Goal: Task Accomplishment & Management: Complete application form

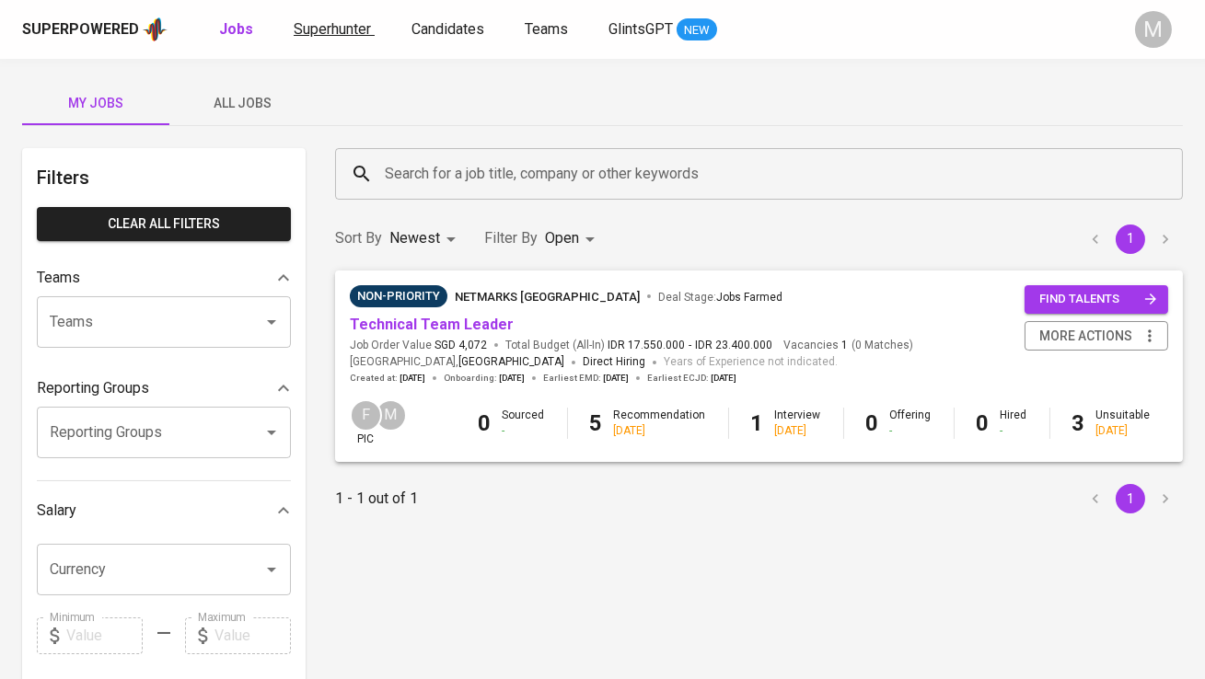
click at [324, 26] on span "Superhunter" at bounding box center [332, 28] width 77 height 17
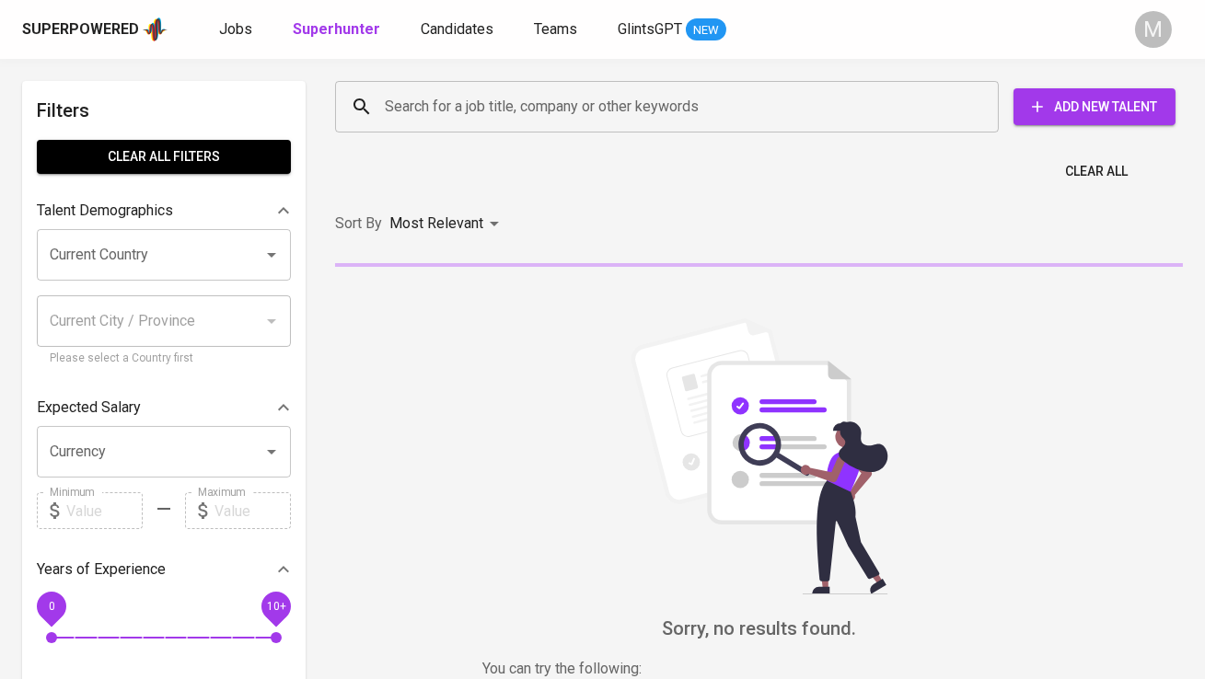
click at [423, 111] on input "Search for a job title, company or other keywords" at bounding box center [671, 106] width 583 height 35
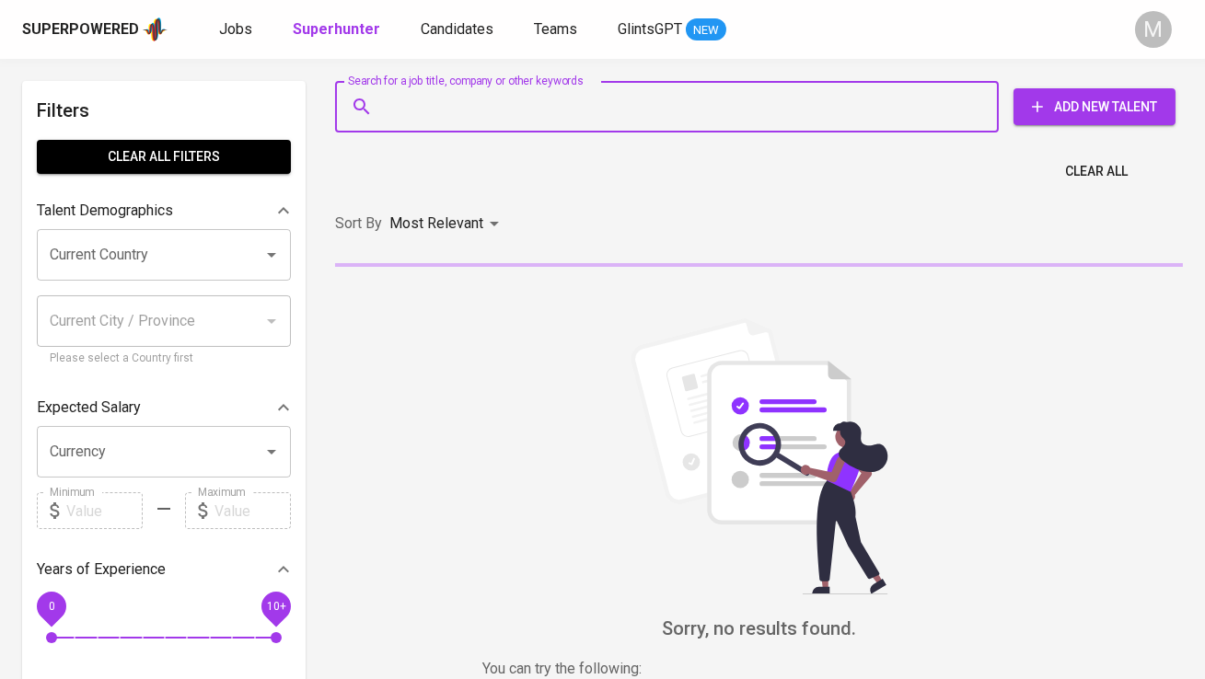
paste input "[EMAIL_ADDRESS][DOMAIN_NAME]"
type input "[EMAIL_ADDRESS][DOMAIN_NAME]"
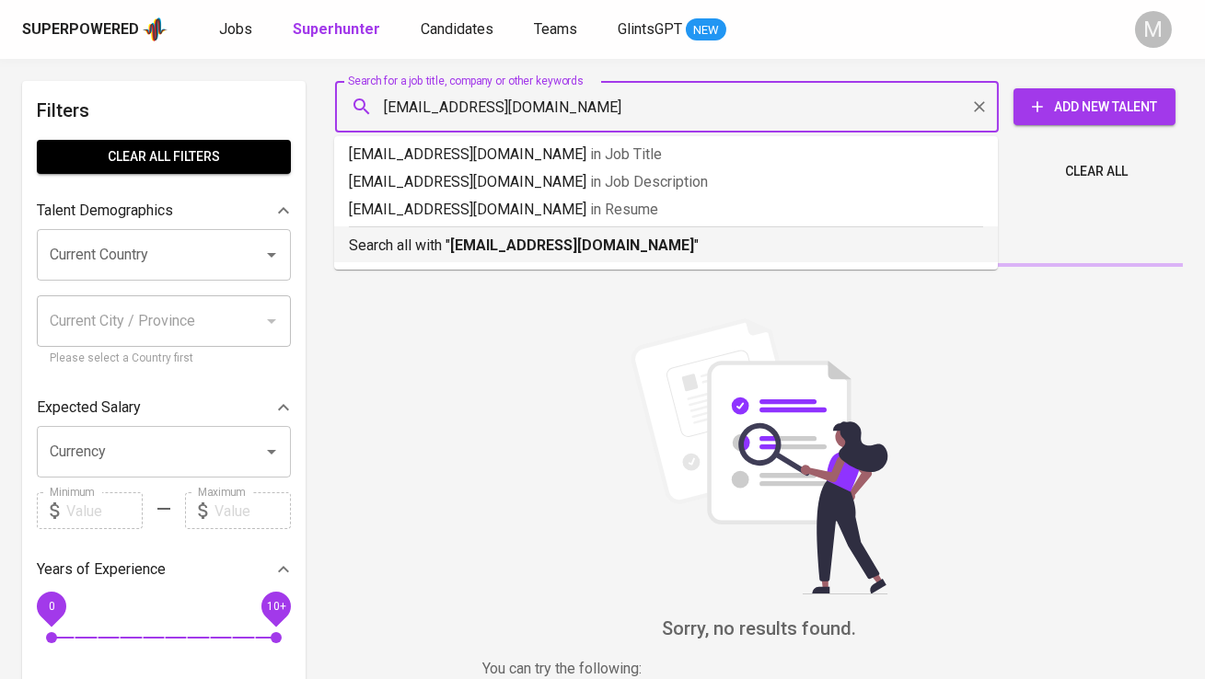
click at [457, 235] on p "Search all with " [EMAIL_ADDRESS][DOMAIN_NAME] "" at bounding box center [666, 246] width 634 height 22
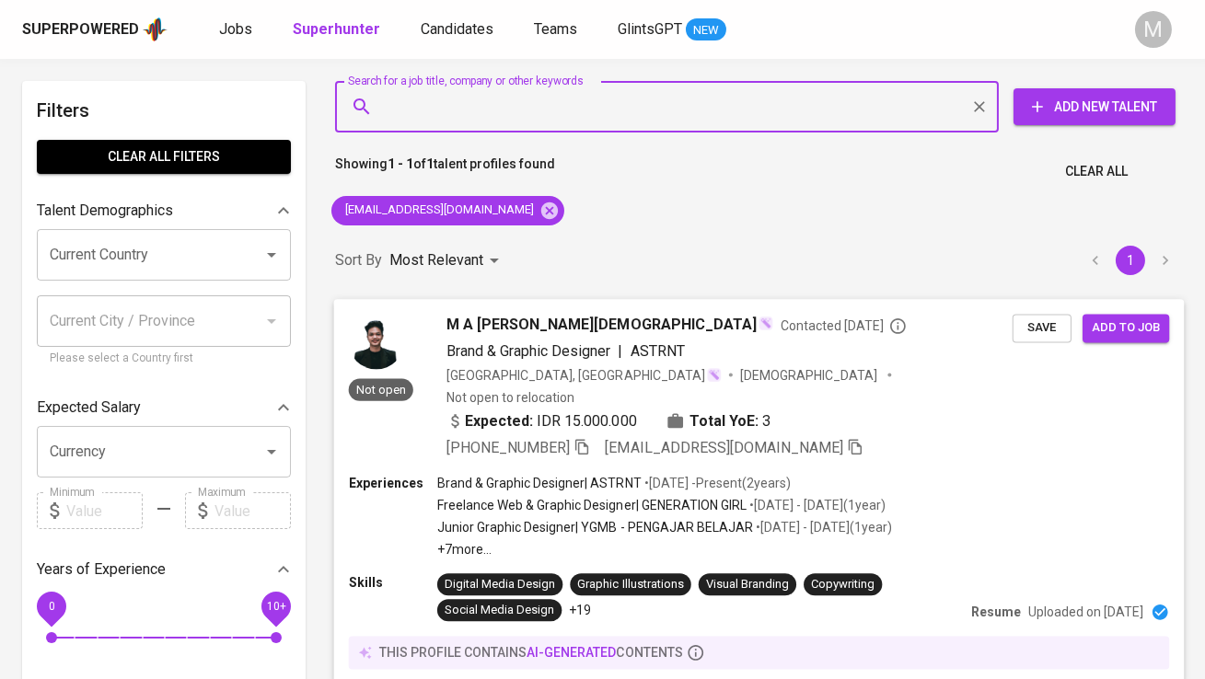
click at [367, 358] on img at bounding box center [376, 341] width 55 height 55
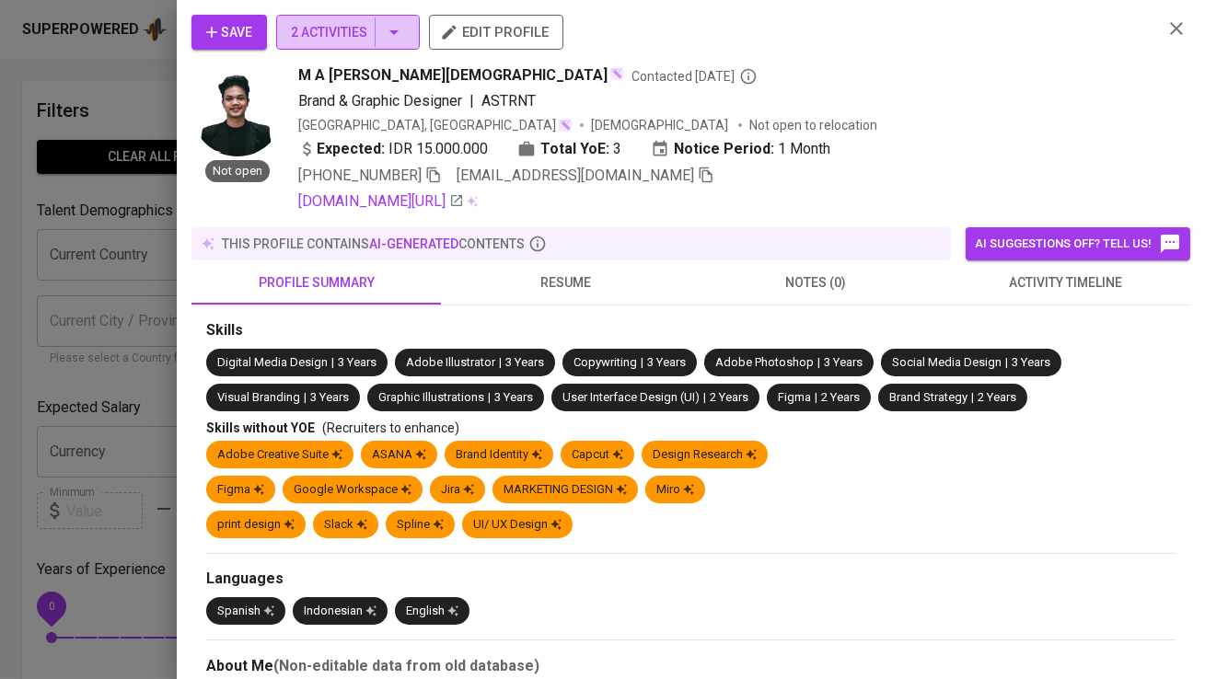
click at [342, 47] on button "2 Activities" at bounding box center [348, 32] width 144 height 35
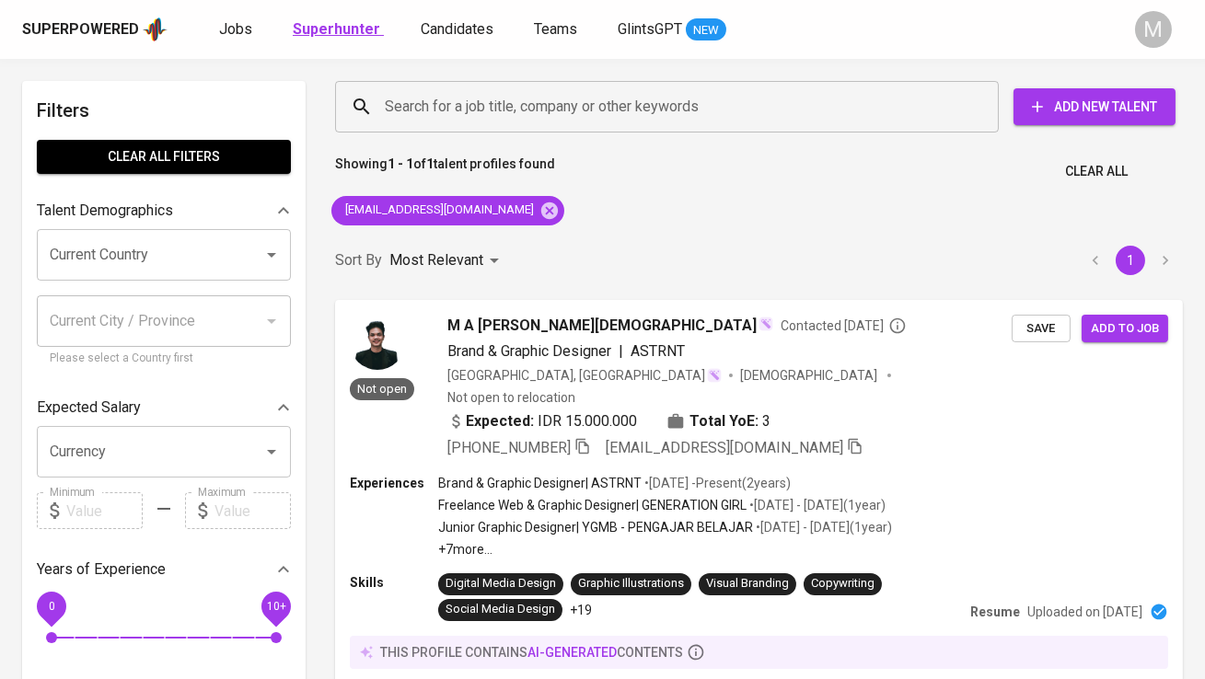
click at [334, 39] on link "Superhunter" at bounding box center [338, 29] width 91 height 23
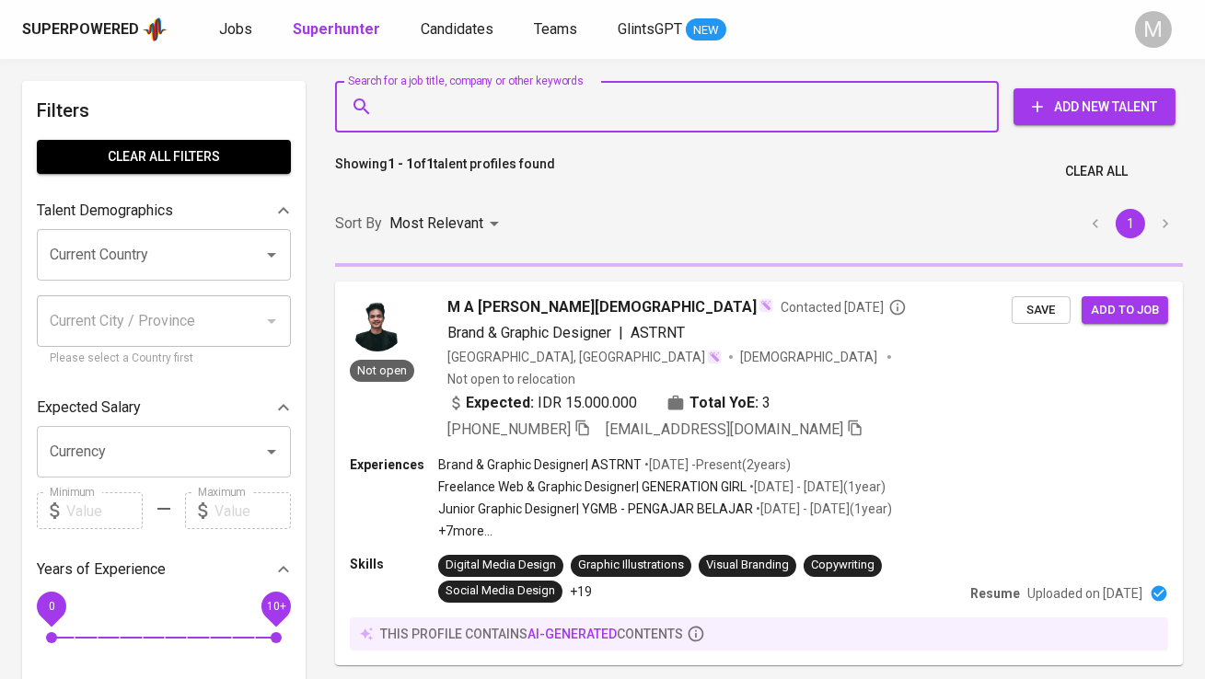
click at [423, 89] on input "Search for a job title, company or other keywords" at bounding box center [671, 106] width 583 height 35
paste input "[PERSON_NAME][EMAIL_ADDRESS][DOMAIN_NAME]"
type input "[PERSON_NAME][EMAIL_ADDRESS][DOMAIN_NAME]"
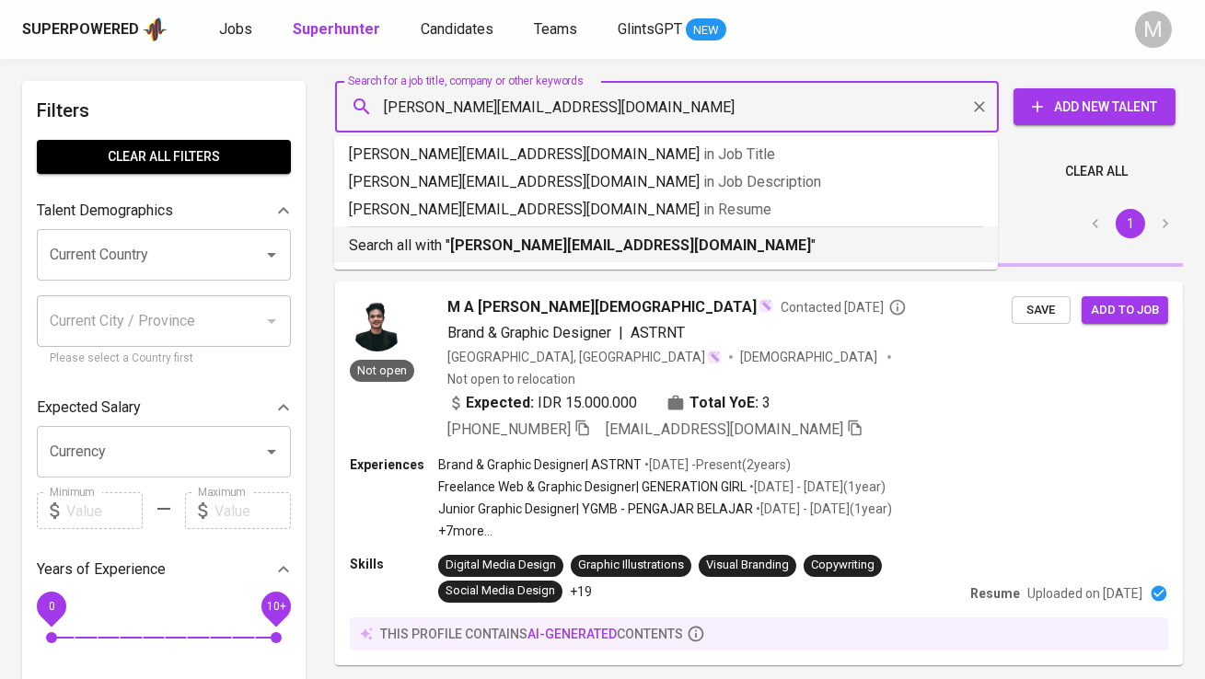
click at [433, 235] on p "Search all with " [PERSON_NAME][EMAIL_ADDRESS][DOMAIN_NAME] "" at bounding box center [666, 246] width 634 height 22
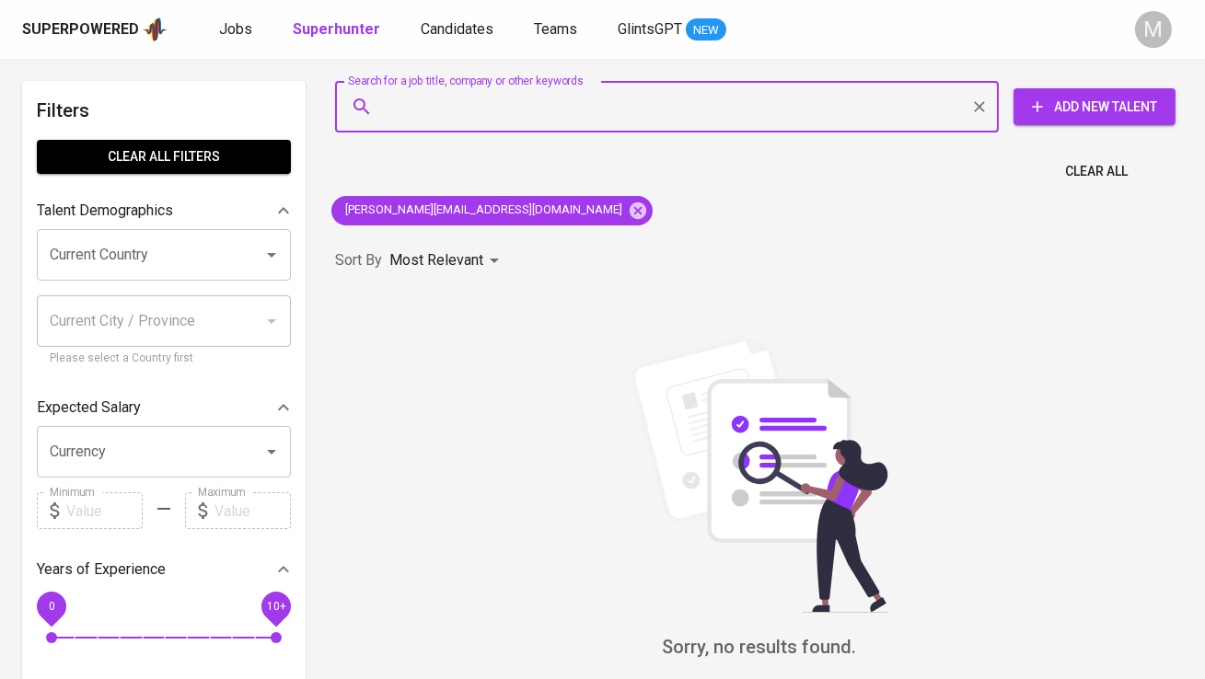
click at [1094, 119] on button "Add New Talent" at bounding box center [1095, 106] width 162 height 37
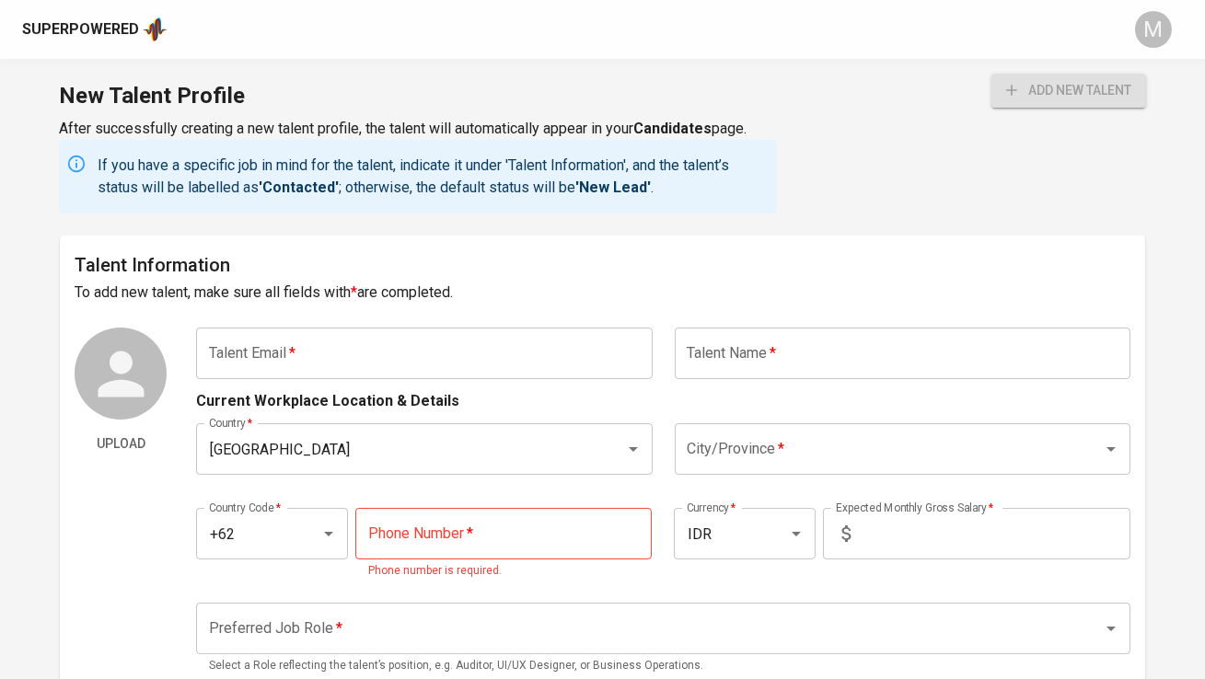
click at [507, 341] on input "text" at bounding box center [424, 354] width 456 height 52
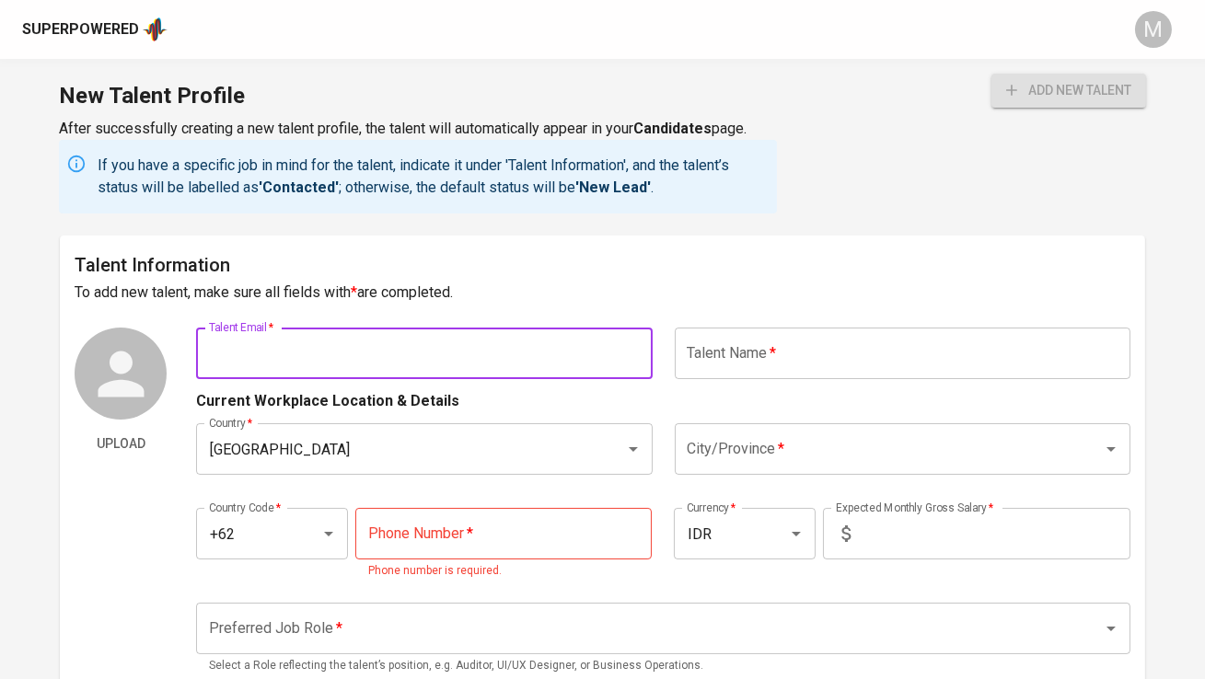
paste input "[PERSON_NAME][EMAIL_ADDRESS][DOMAIN_NAME]"
type input "[PERSON_NAME][EMAIL_ADDRESS][DOMAIN_NAME]"
click at [725, 330] on input "text" at bounding box center [903, 354] width 456 height 52
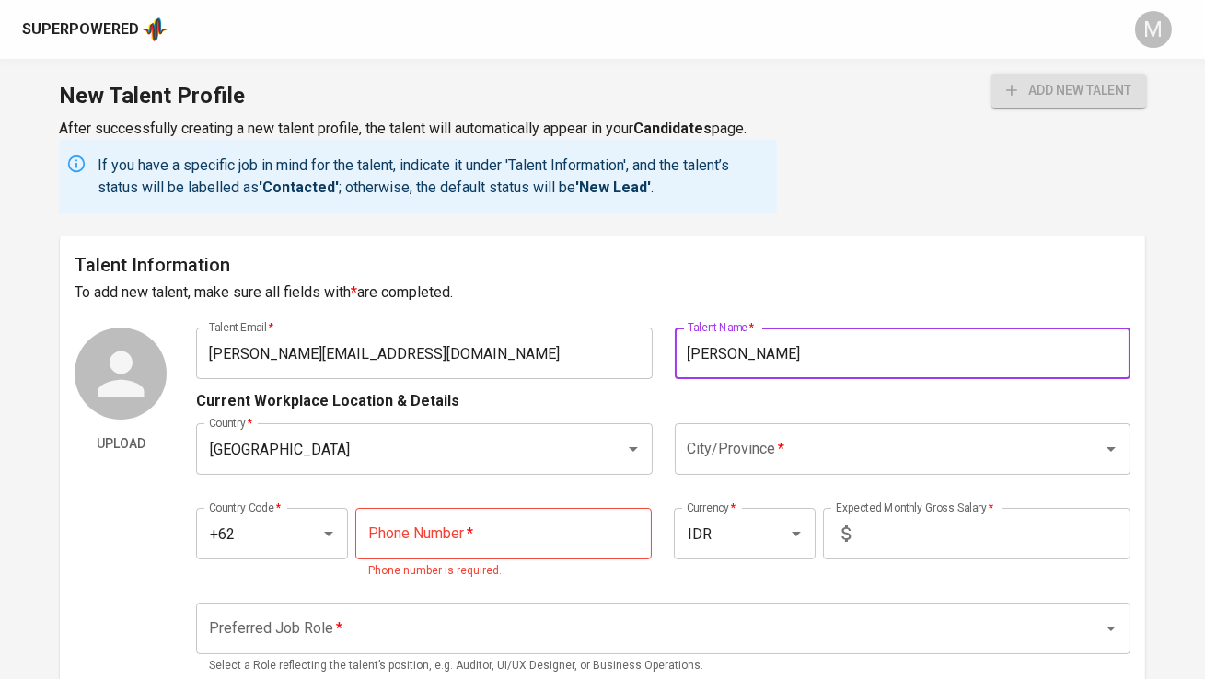
click at [751, 428] on div "City/Province *" at bounding box center [903, 449] width 456 height 52
type input "[PERSON_NAME]"
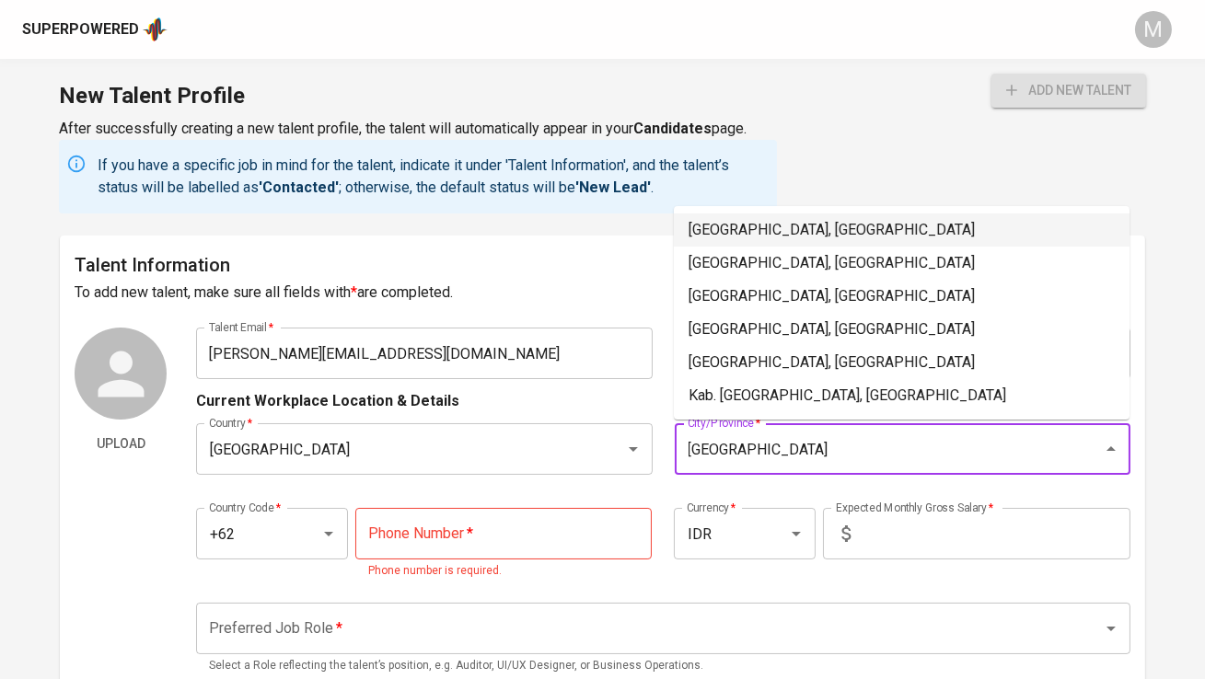
click at [814, 235] on li "[GEOGRAPHIC_DATA], [GEOGRAPHIC_DATA]" at bounding box center [902, 230] width 456 height 33
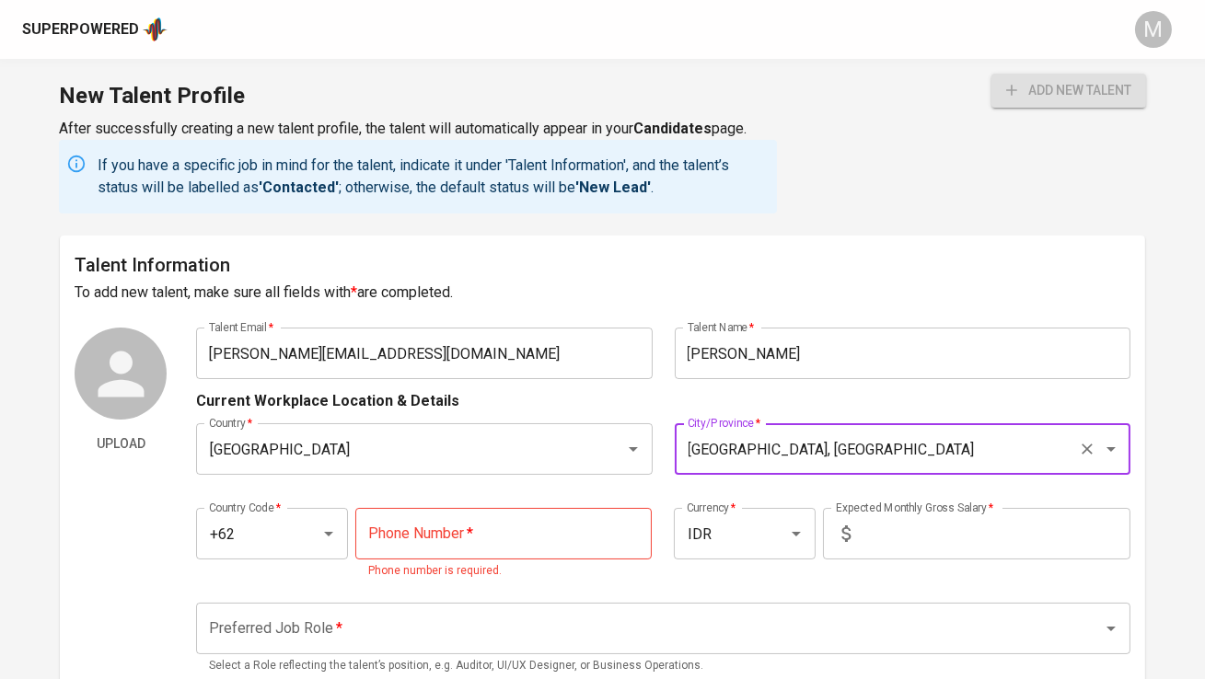
type input "[GEOGRAPHIC_DATA], [GEOGRAPHIC_DATA]"
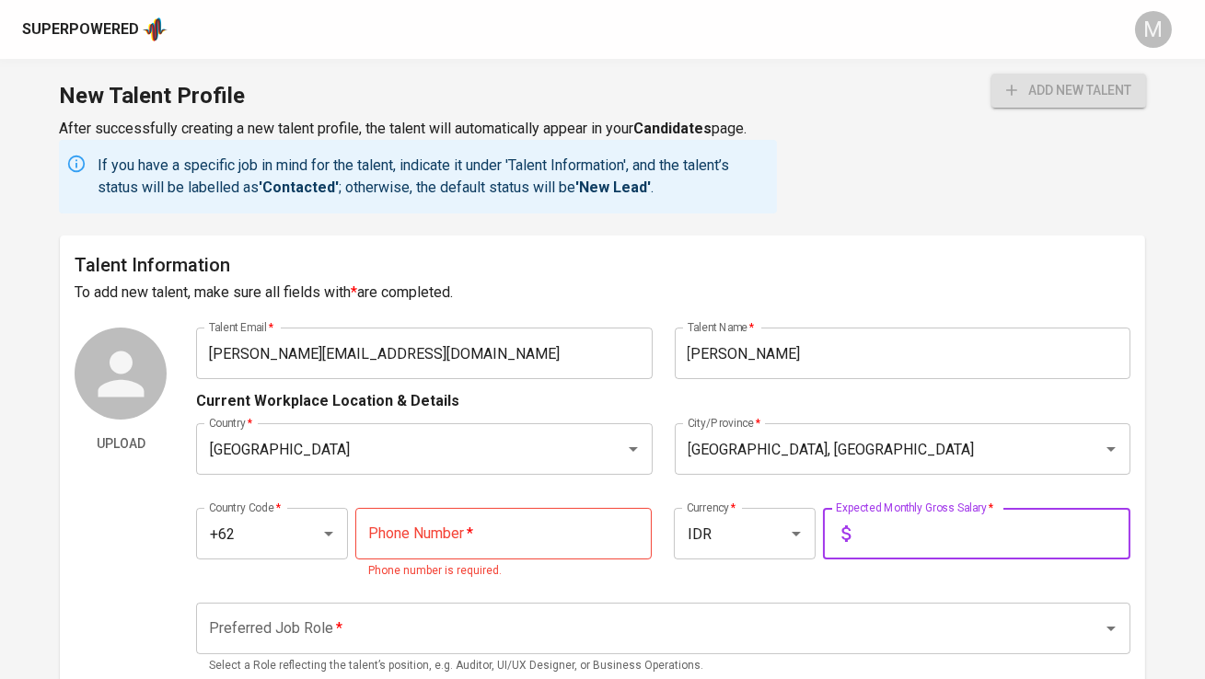
click at [880, 523] on input "text" at bounding box center [994, 534] width 273 height 52
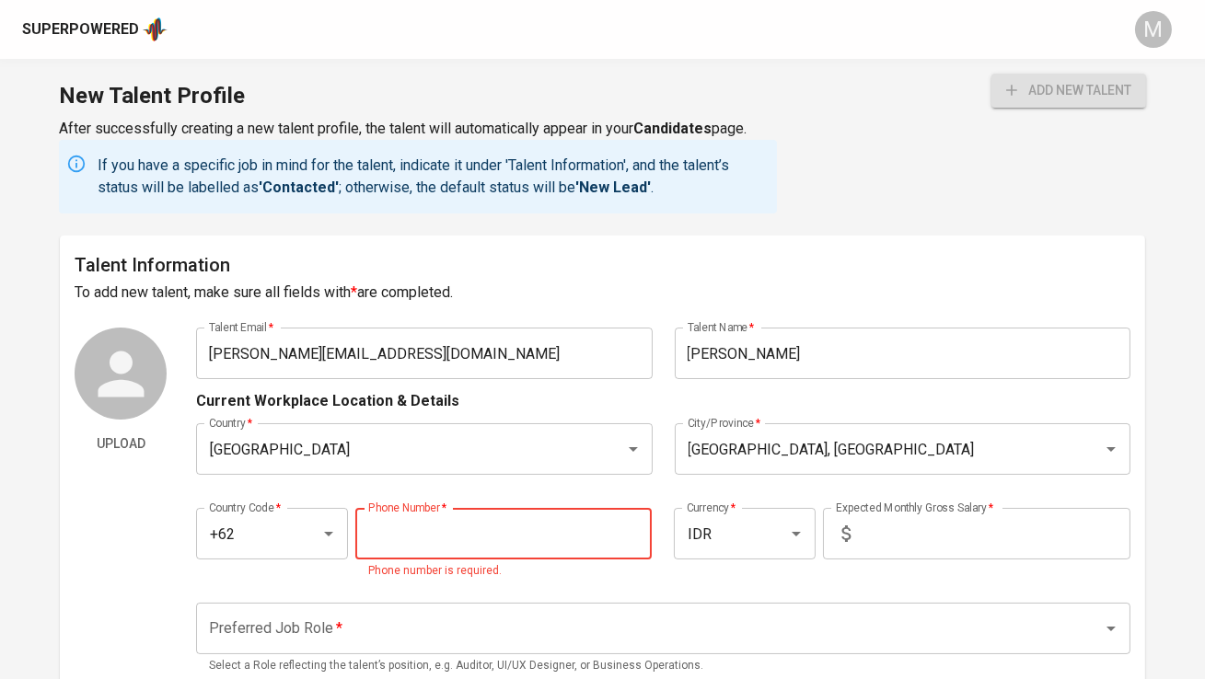
click at [525, 545] on input "tel" at bounding box center [503, 534] width 296 height 52
paste input "[PHONE_NUMBER]"
type input "[PHONE_NUMBER]"
click at [870, 543] on input "text" at bounding box center [994, 534] width 273 height 52
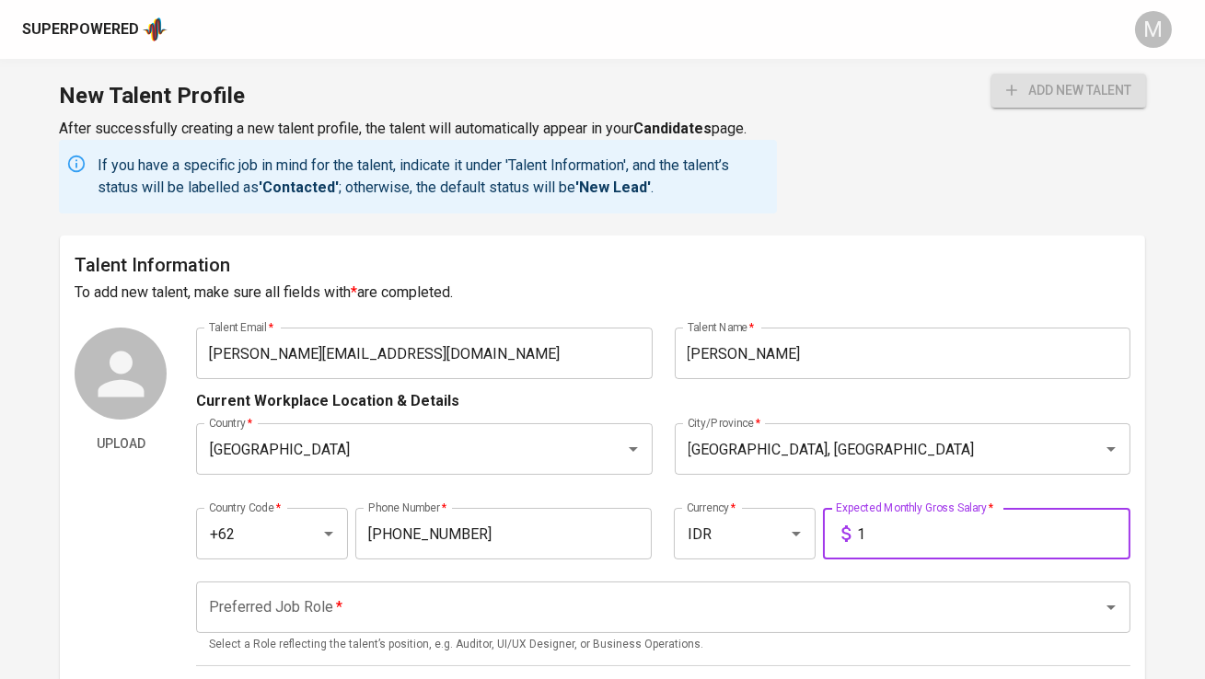
type input "1"
click at [783, 608] on input "Preferred Job Role   *" at bounding box center [636, 607] width 865 height 35
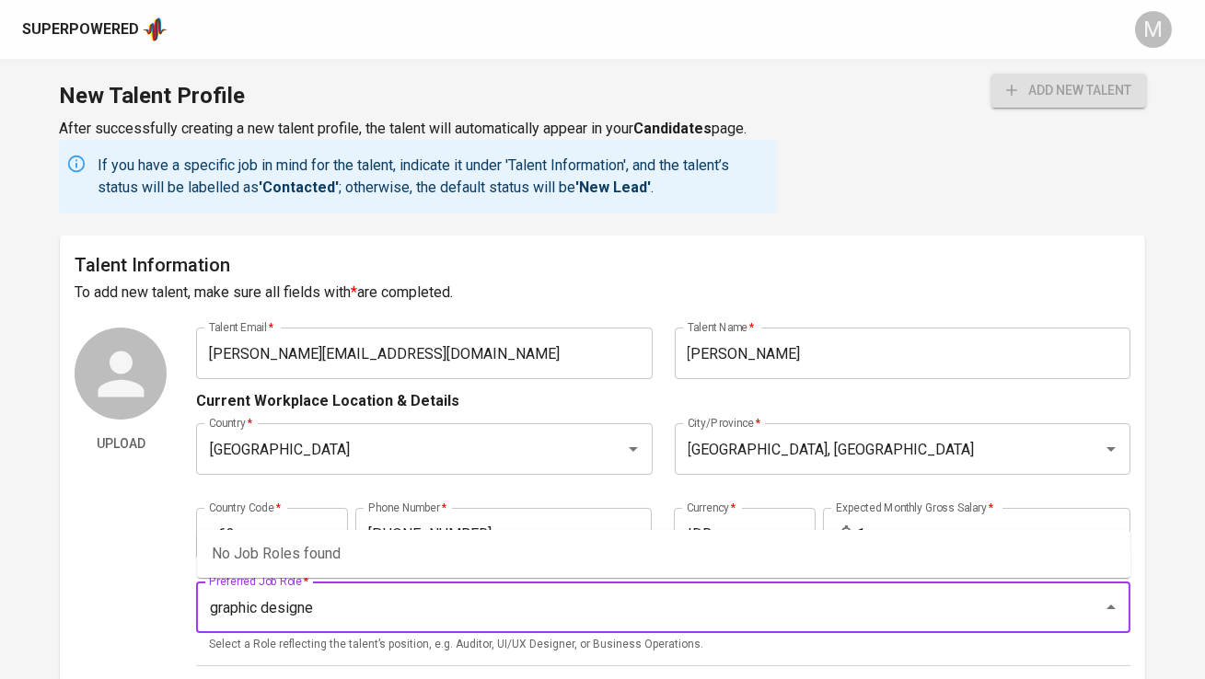
type input "graphic designer"
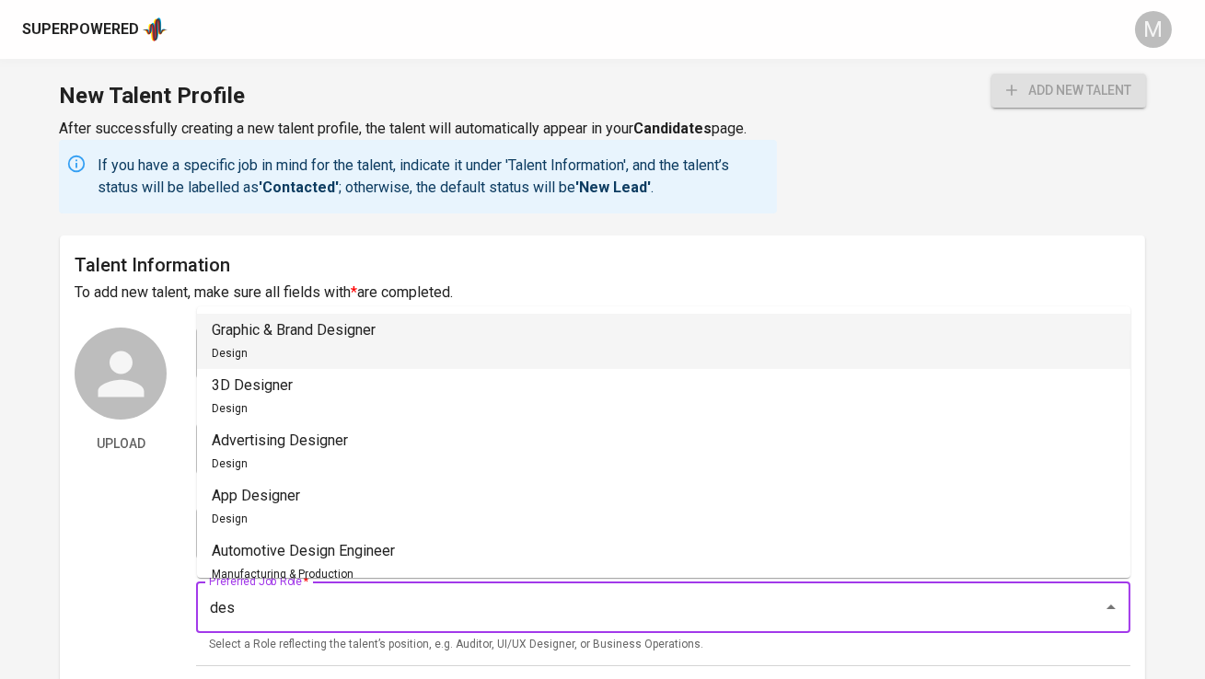
click at [593, 356] on li "Graphic & Brand Designer Design" at bounding box center [664, 341] width 934 height 55
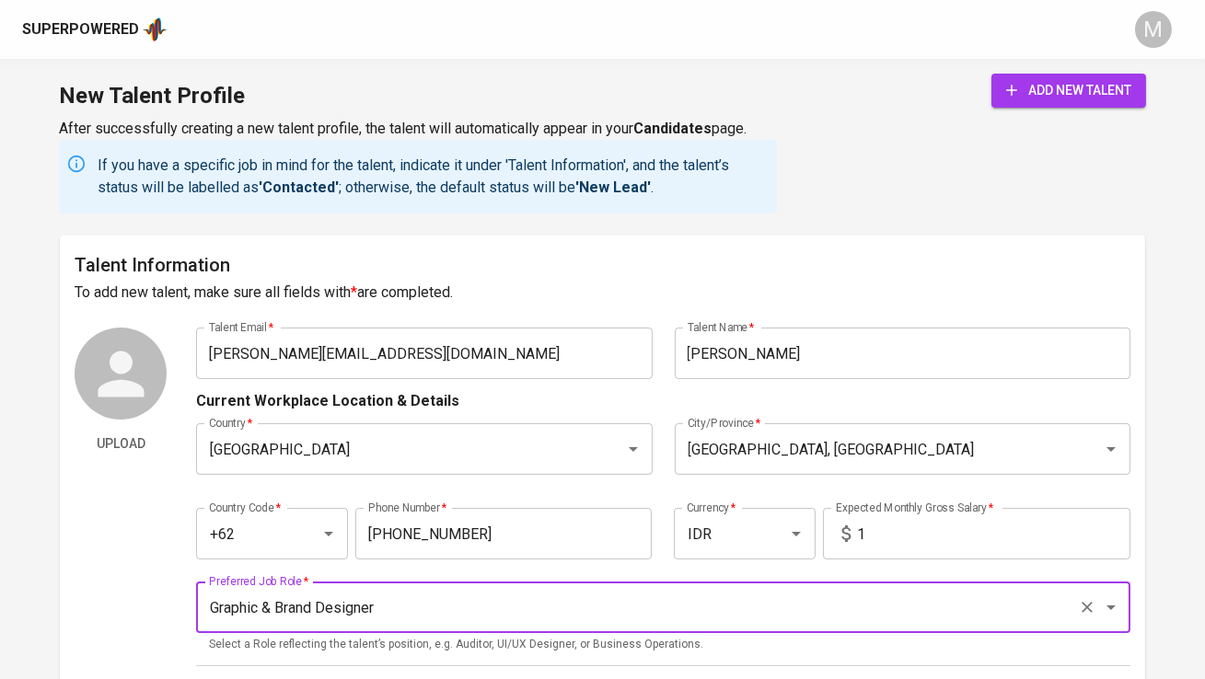
type input "Graphic & Brand Designer"
click at [1073, 98] on span "add new talent" at bounding box center [1068, 90] width 125 height 23
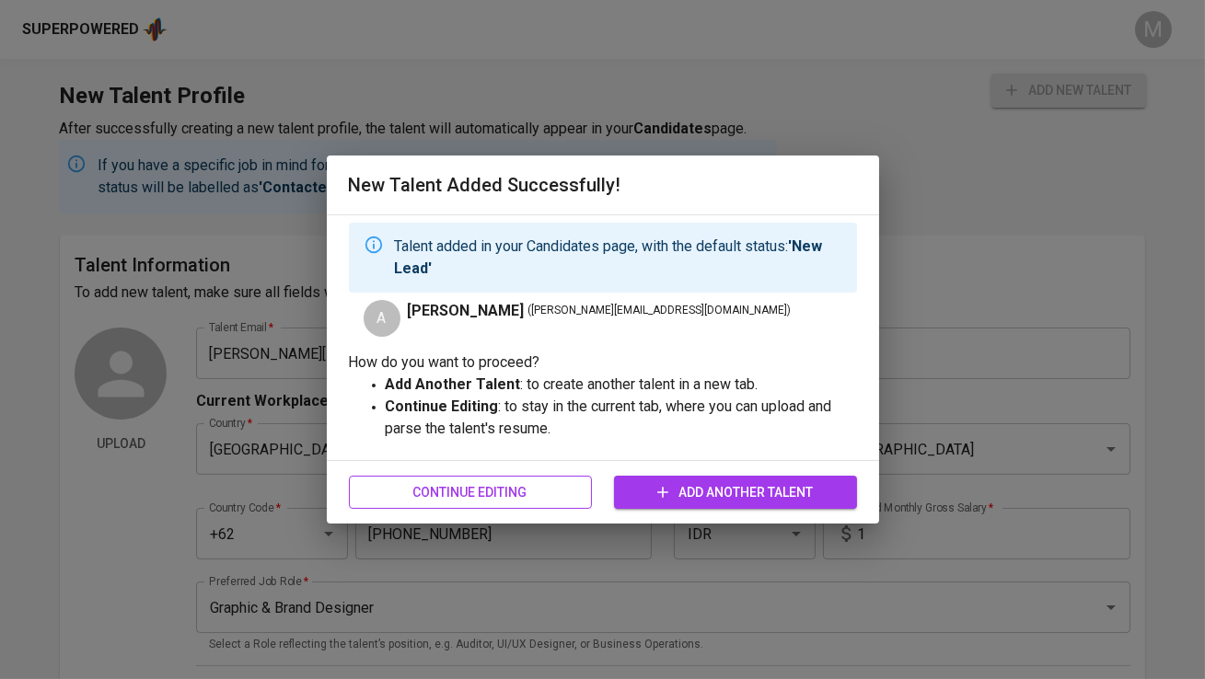
click at [538, 482] on span "Continue Editing" at bounding box center [471, 492] width 214 height 23
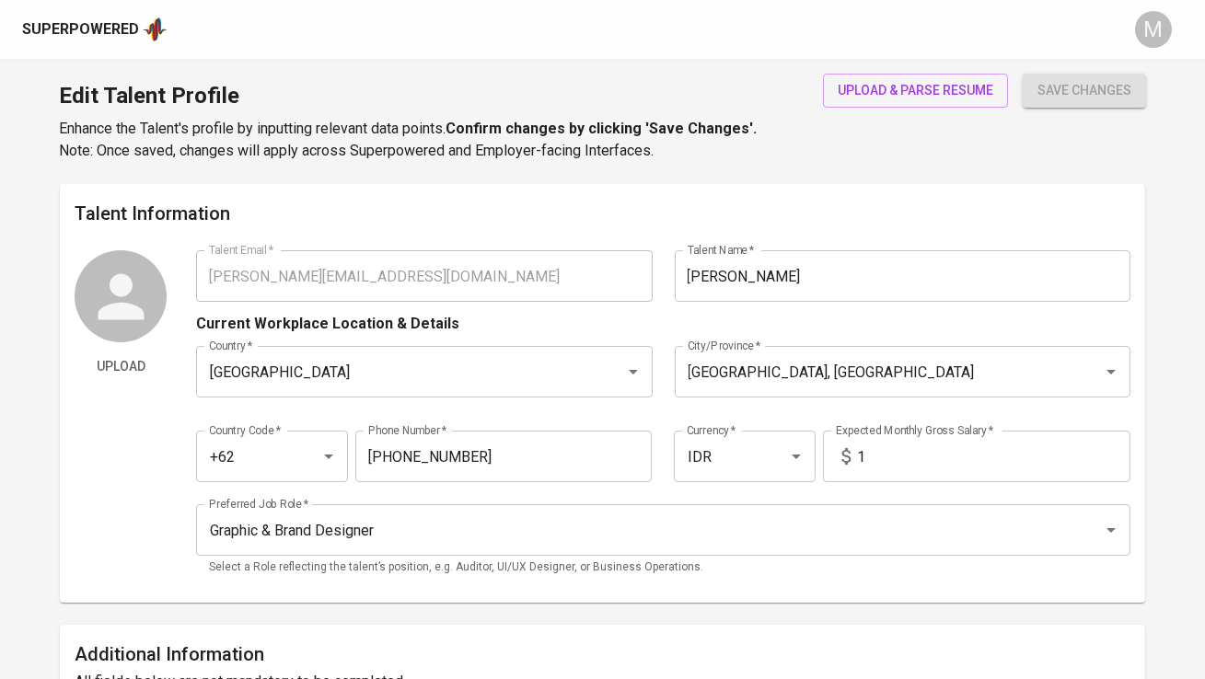
click at [117, 34] on div "Superpowered" at bounding box center [80, 29] width 117 height 21
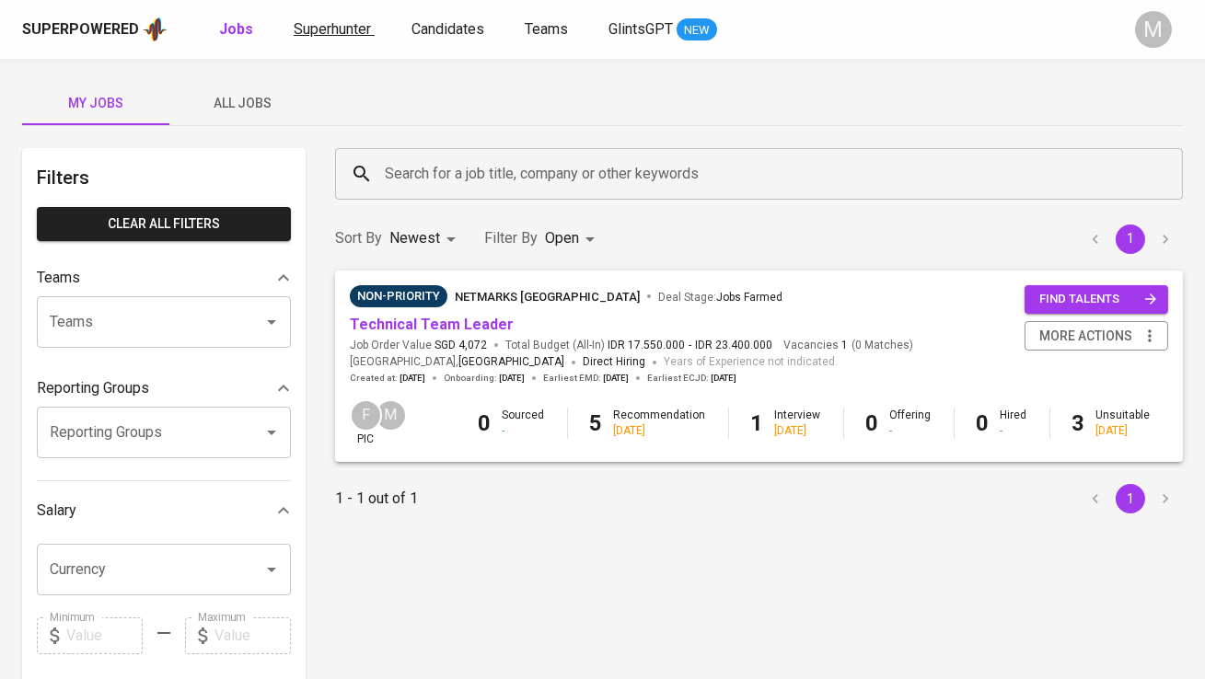
click at [336, 27] on span "Superhunter" at bounding box center [332, 28] width 77 height 17
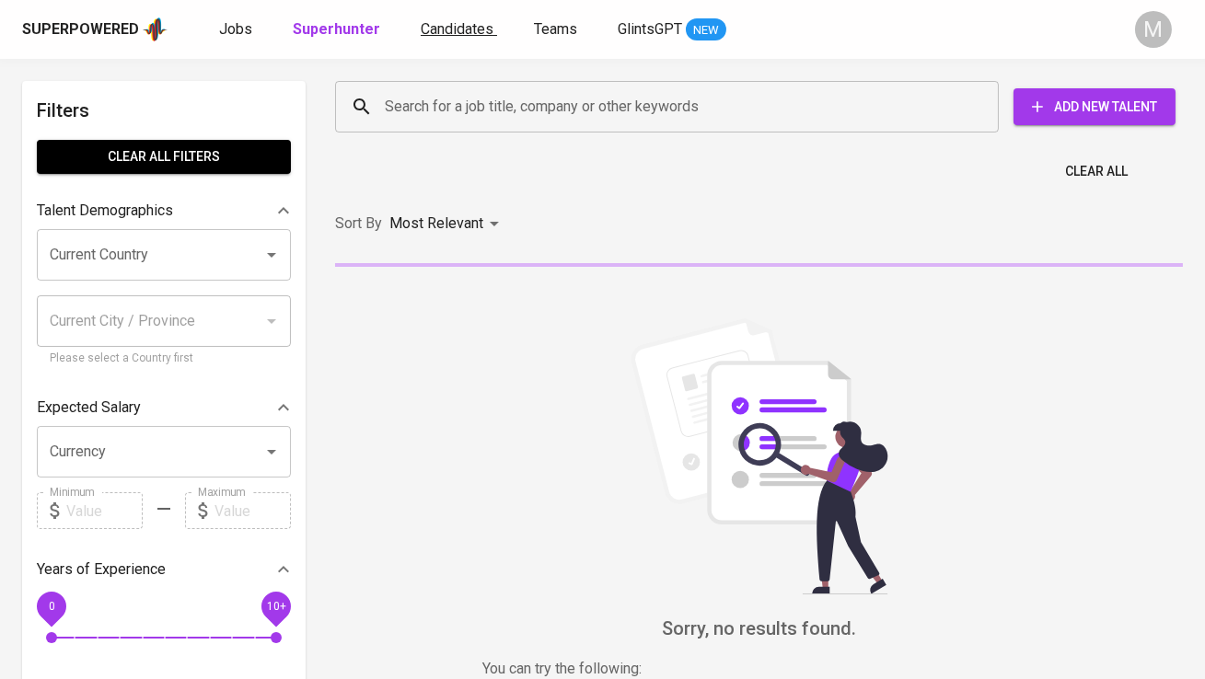
click at [437, 23] on span "Candidates" at bounding box center [457, 28] width 73 height 17
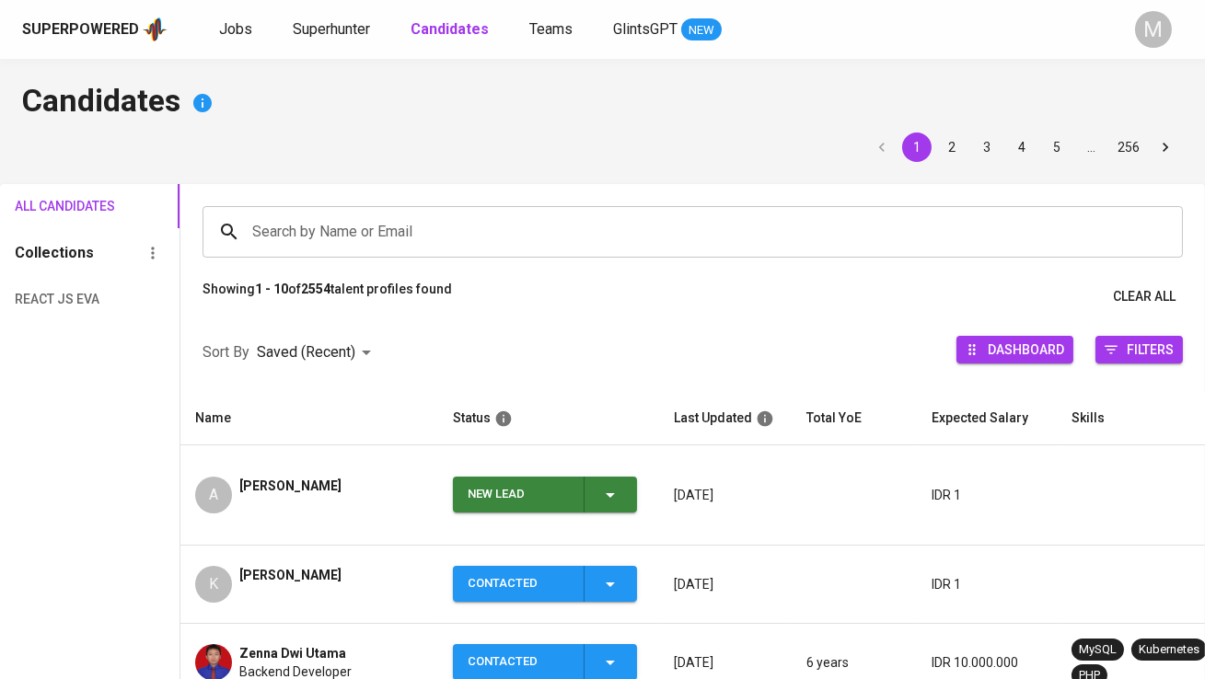
click at [460, 477] on button "New Lead" at bounding box center [545, 495] width 184 height 36
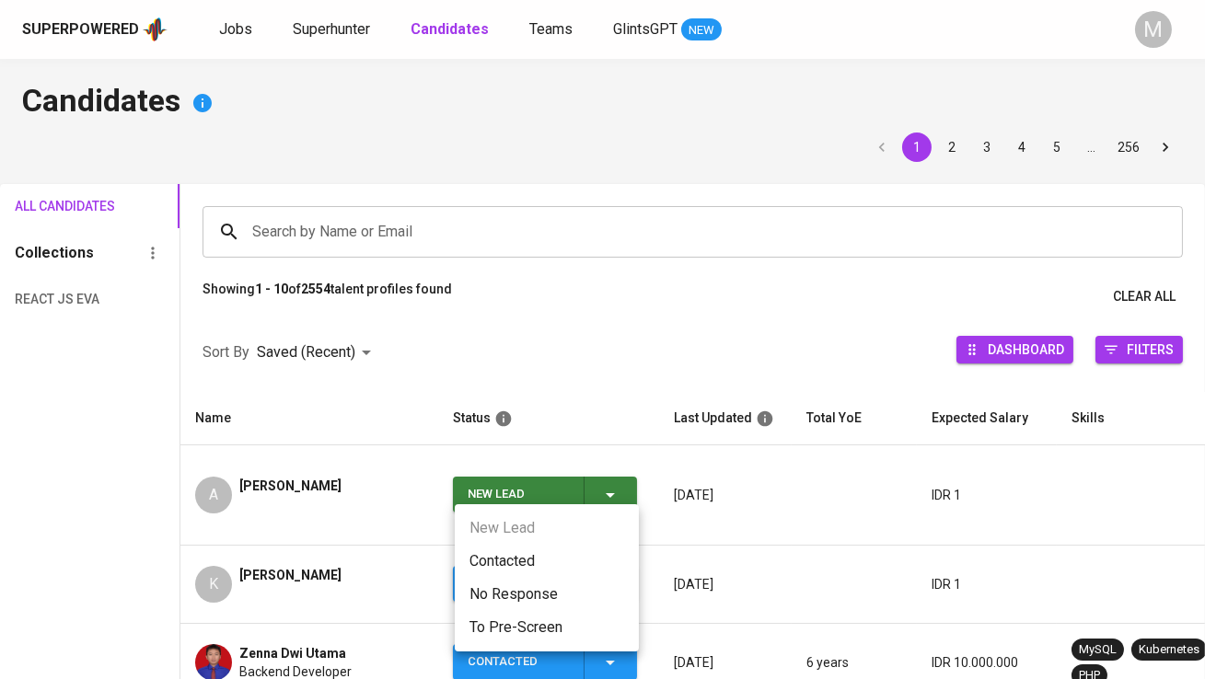
click at [522, 564] on li "Contacted" at bounding box center [547, 561] width 184 height 33
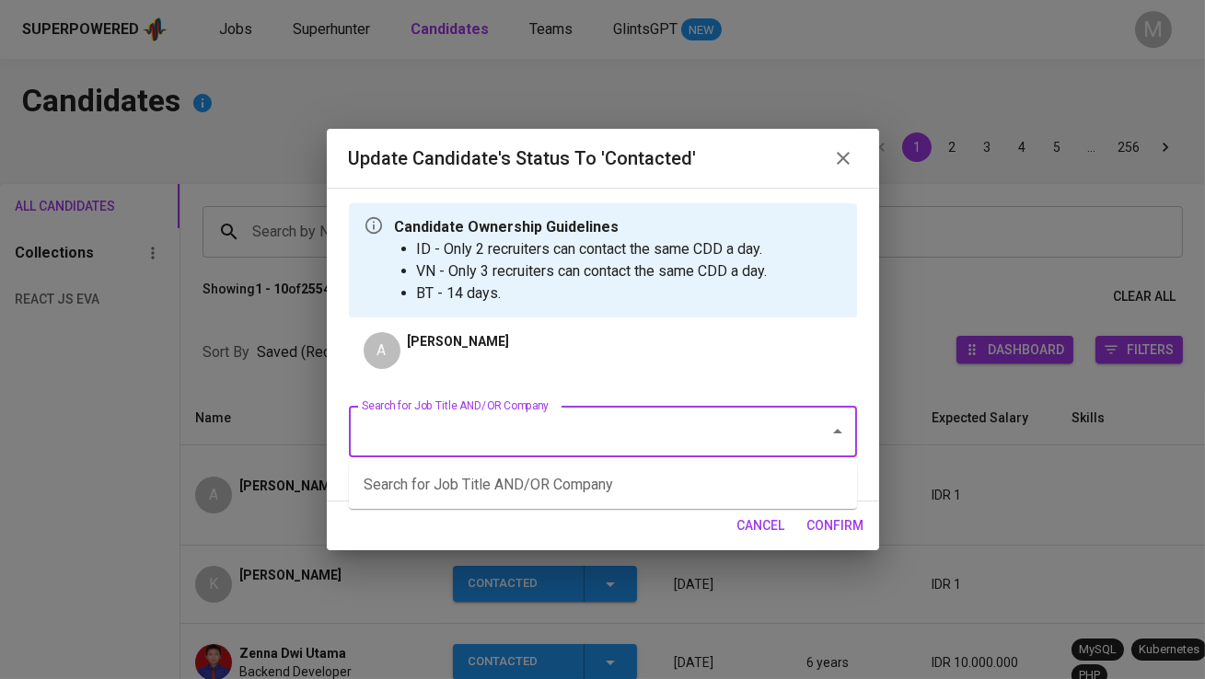
click at [492, 434] on input "Search for Job Title AND/OR Company" at bounding box center [577, 431] width 440 height 35
type input "graphic"
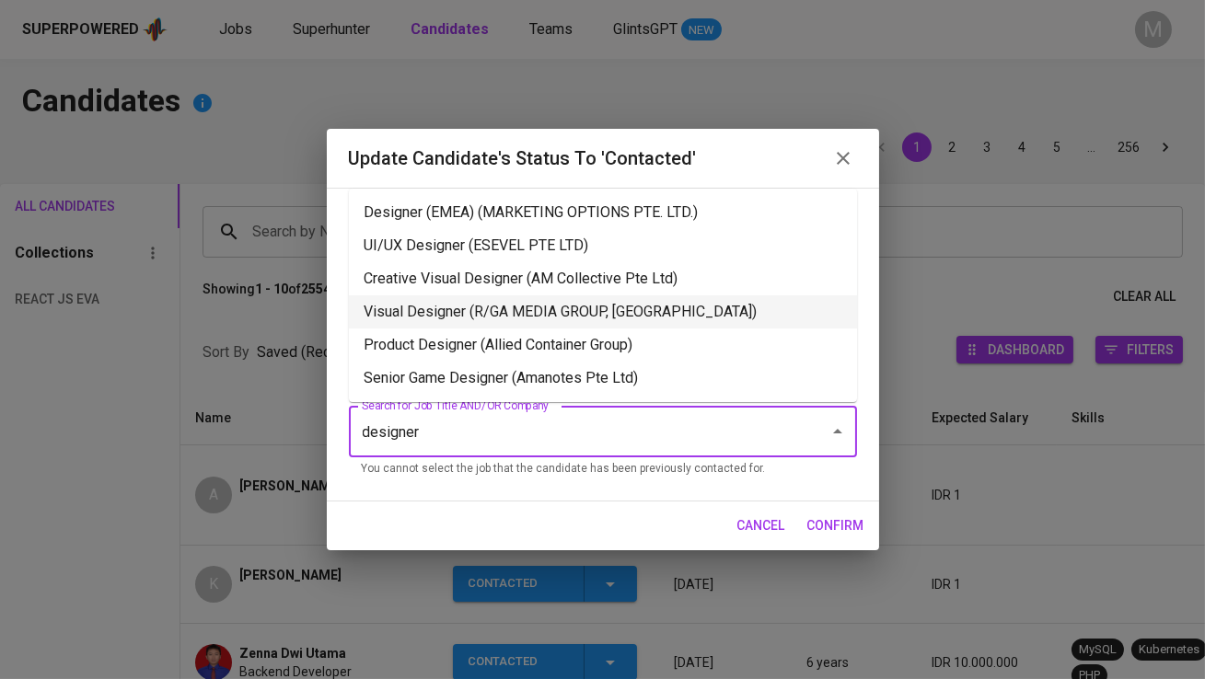
click at [589, 318] on li "Visual Designer (R/GA MEDIA GROUP, [GEOGRAPHIC_DATA])" at bounding box center [603, 312] width 508 height 33
type input "designer"
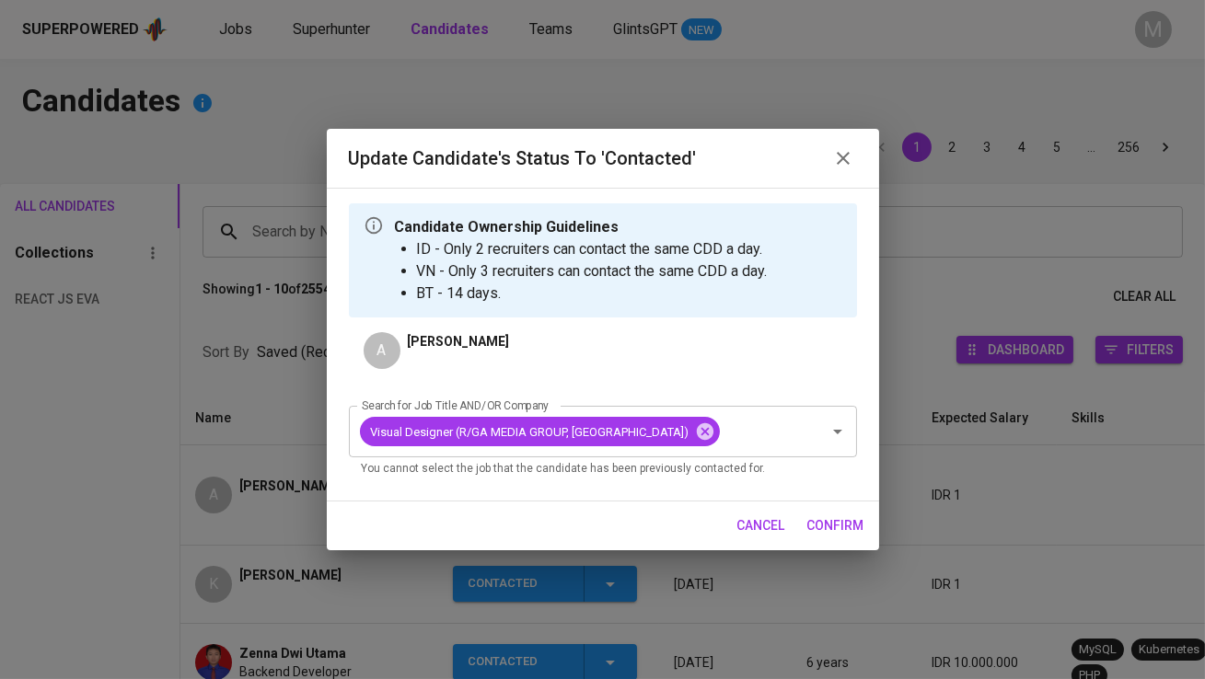
click at [829, 529] on span "confirm" at bounding box center [835, 526] width 57 height 23
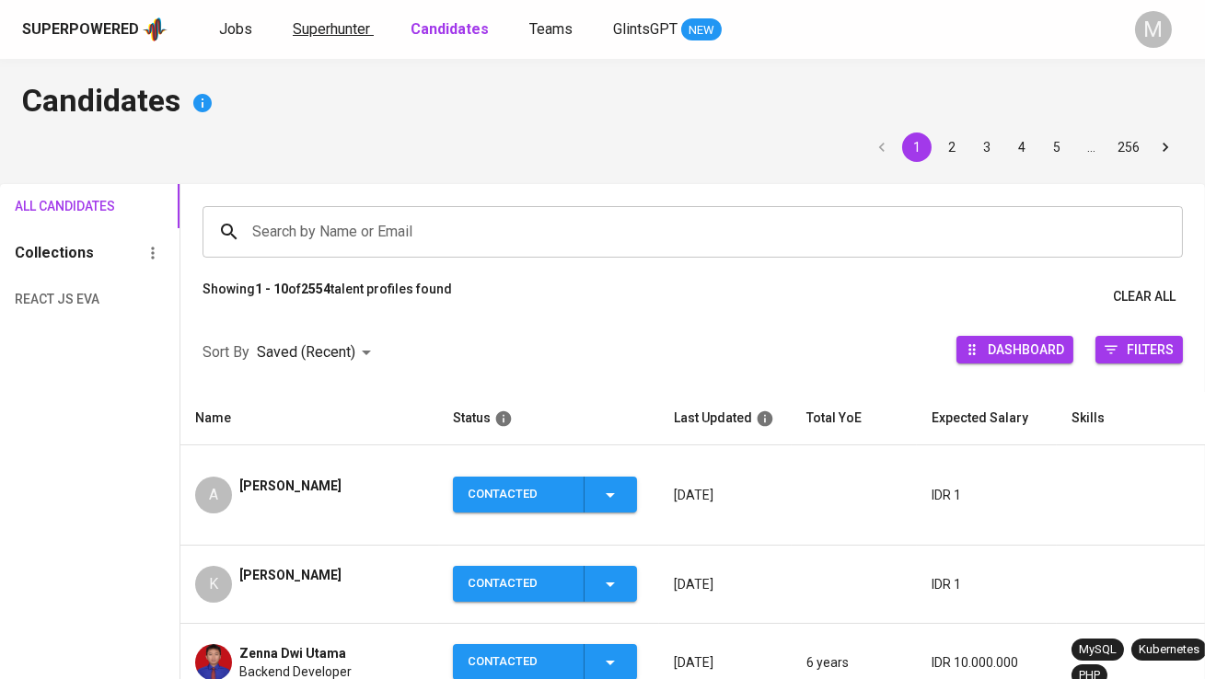
click at [336, 34] on span "Superhunter" at bounding box center [331, 28] width 77 height 17
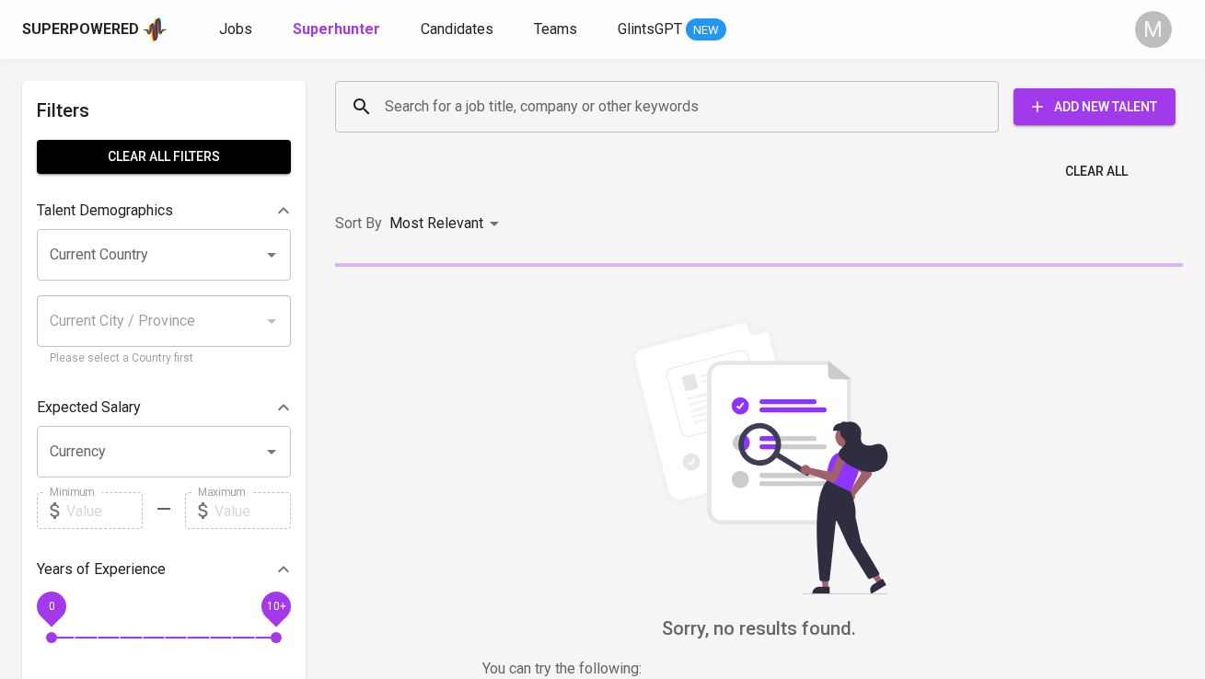
click at [406, 108] on input "Search for a job title, company or other keywords" at bounding box center [671, 106] width 583 height 35
paste input "[EMAIL_ADDRESS][DOMAIN_NAME]"
type input "[EMAIL_ADDRESS][DOMAIN_NAME]"
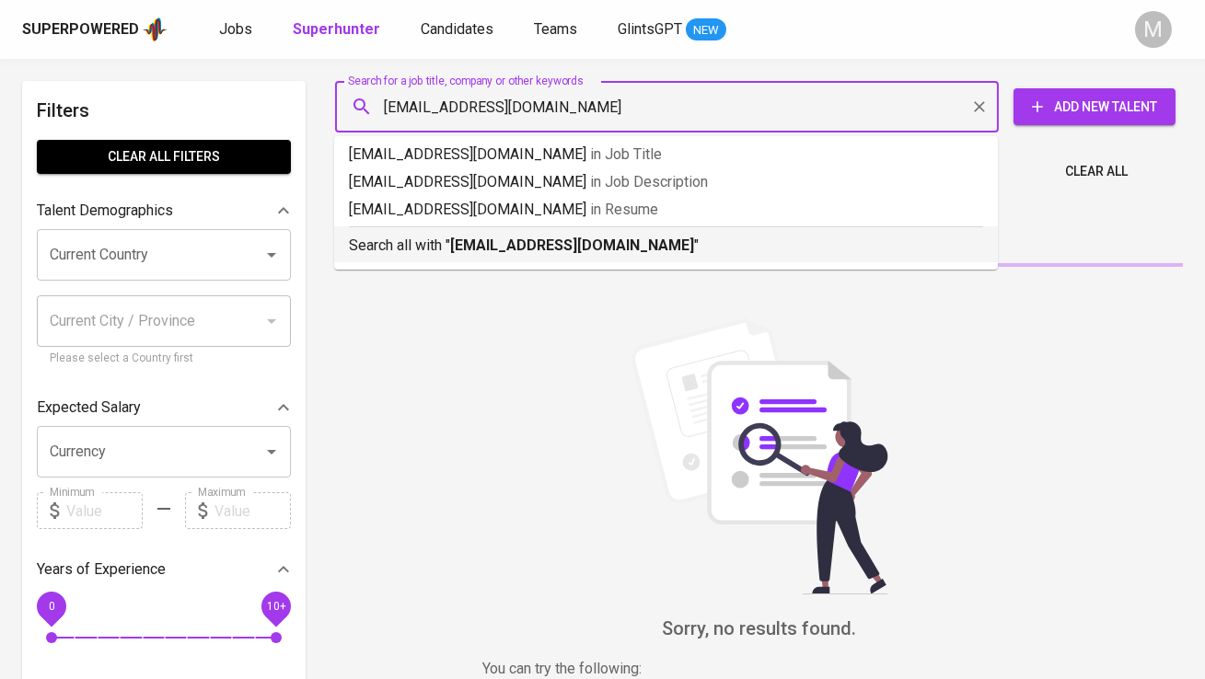
click at [419, 228] on div "Search all with " [EMAIL_ADDRESS][DOMAIN_NAME] "" at bounding box center [666, 241] width 634 height 30
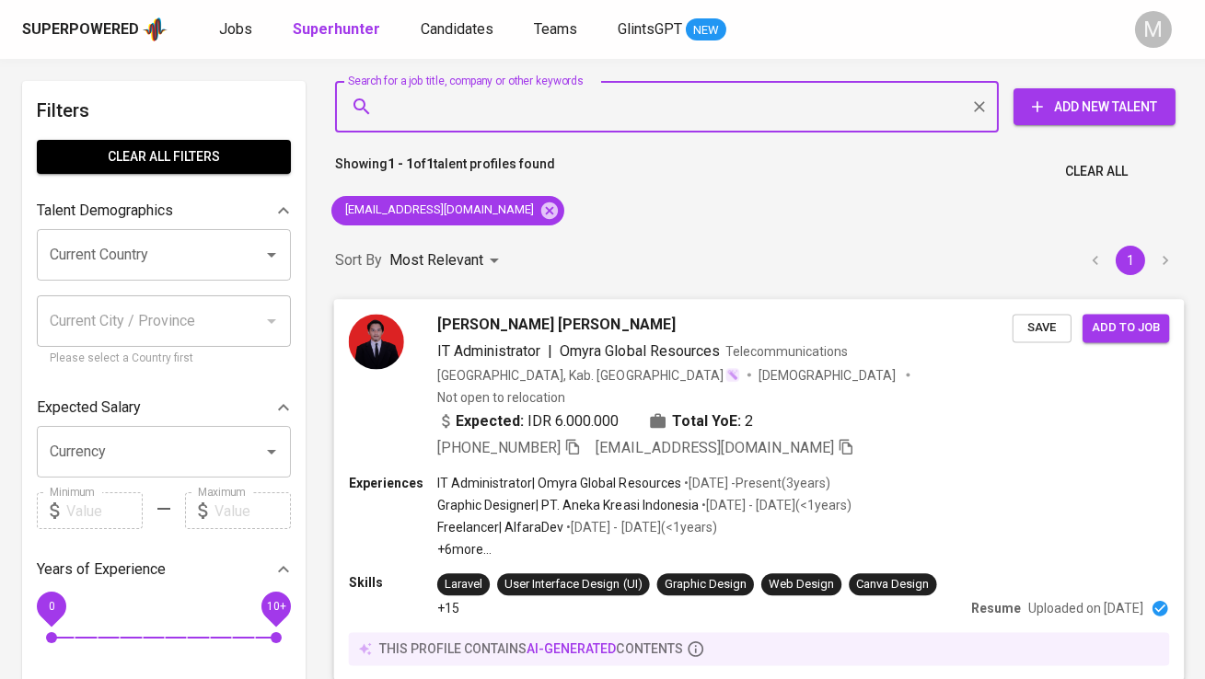
click at [397, 339] on img at bounding box center [376, 341] width 55 height 55
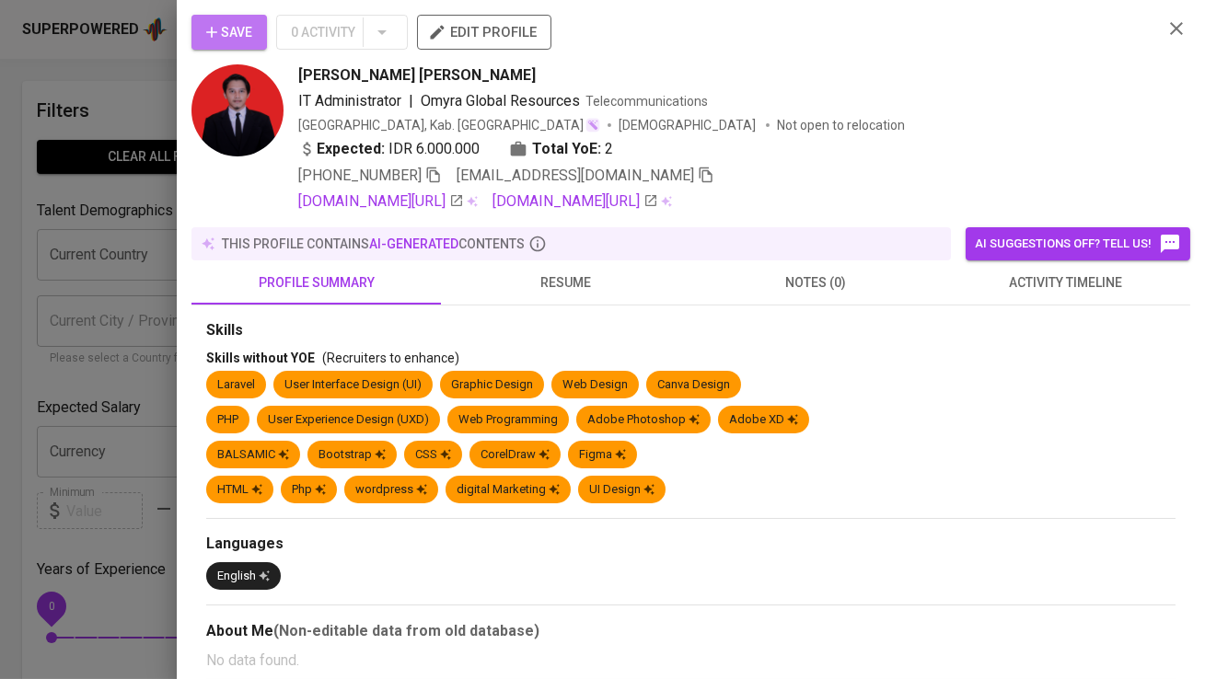
click at [249, 26] on span "Save" at bounding box center [229, 32] width 46 height 23
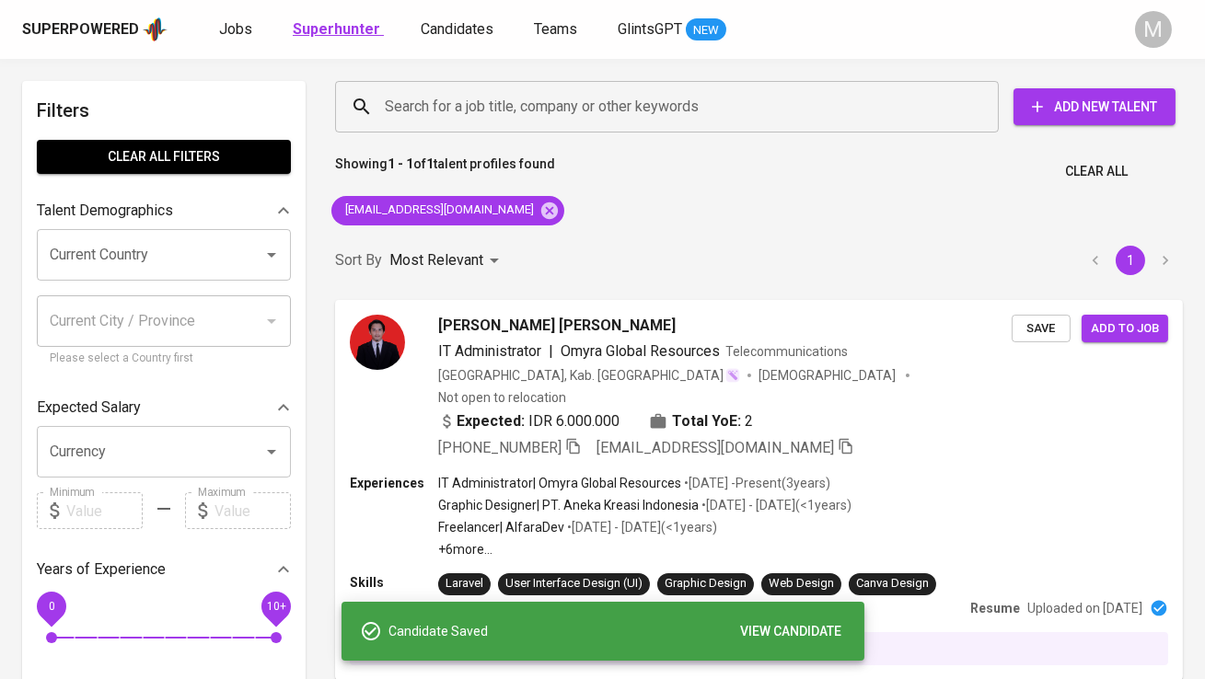
click at [345, 23] on b "Superhunter" at bounding box center [336, 28] width 87 height 17
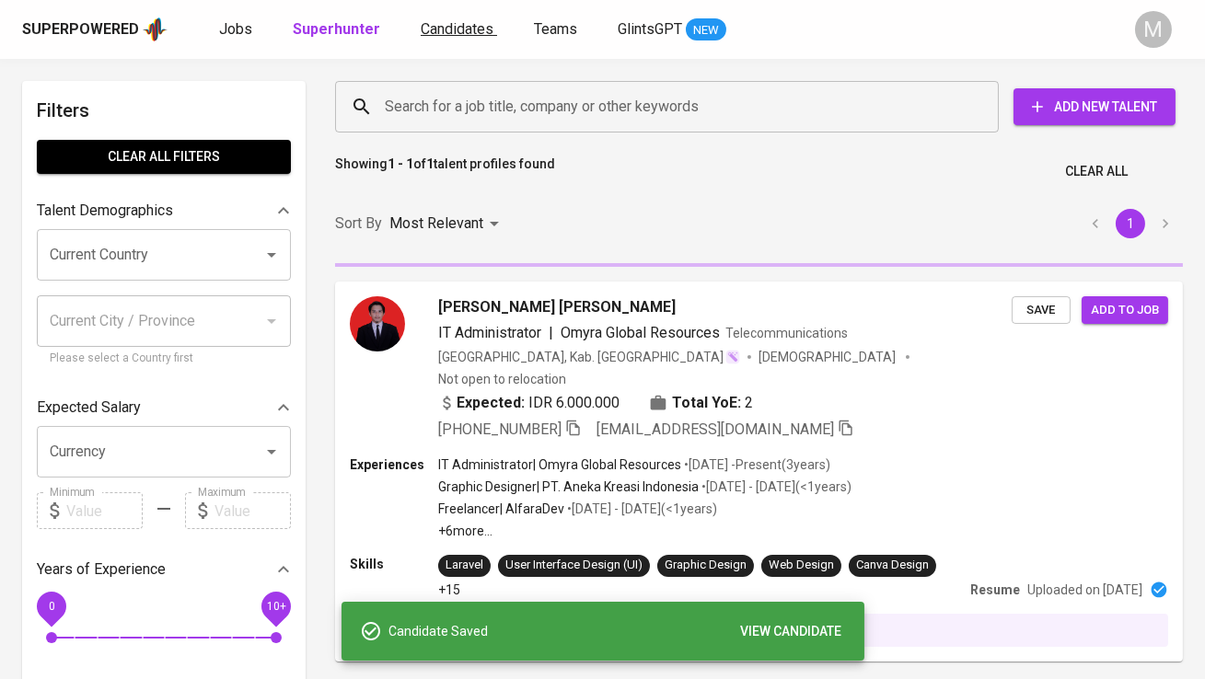
click at [448, 23] on span "Candidates" at bounding box center [457, 28] width 73 height 17
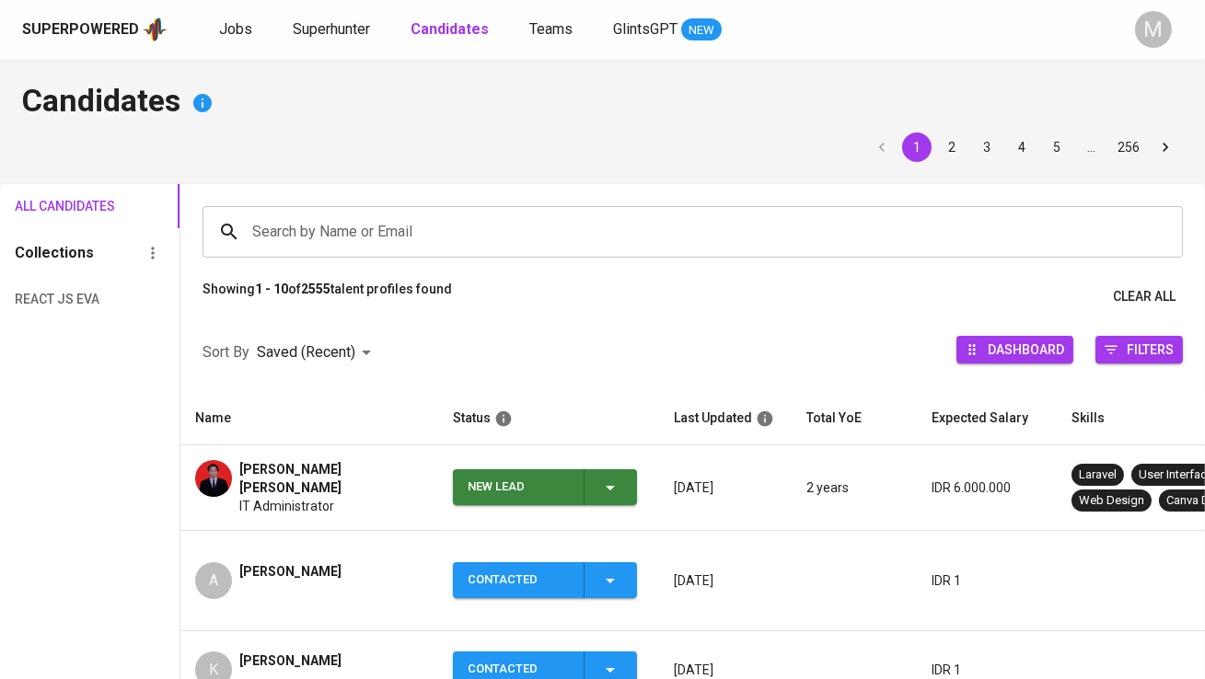
click at [496, 481] on div "New Lead" at bounding box center [518, 488] width 101 height 36
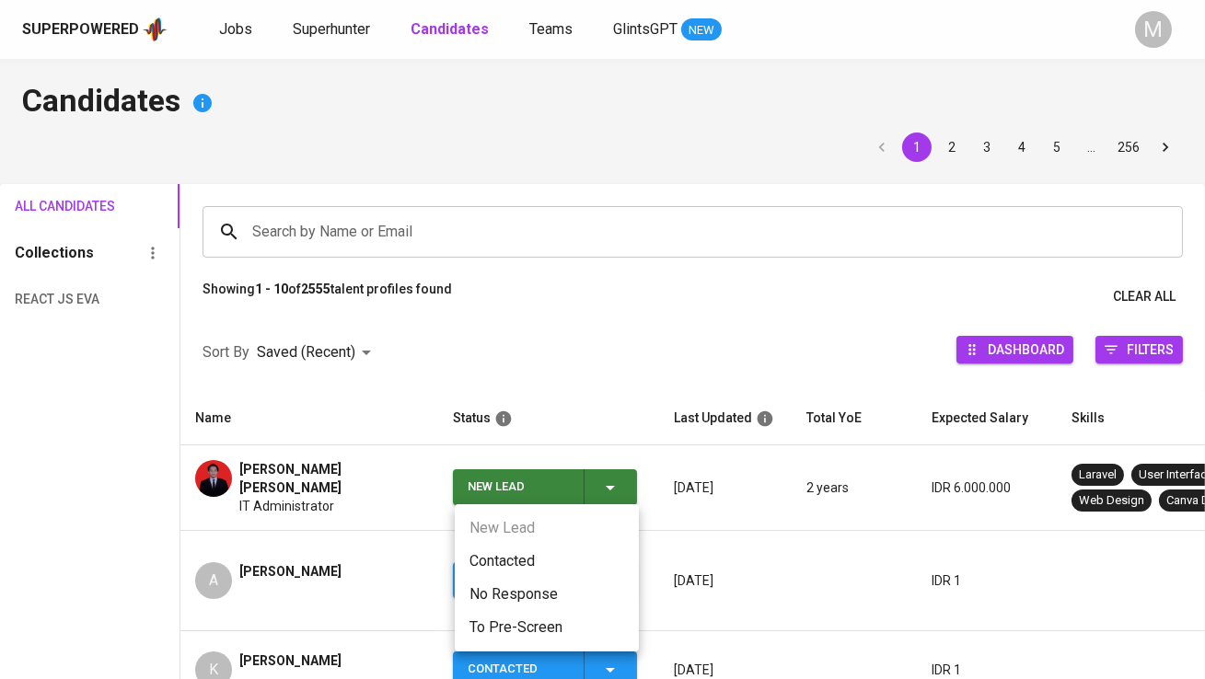
click at [501, 556] on li "Contacted" at bounding box center [547, 561] width 184 height 33
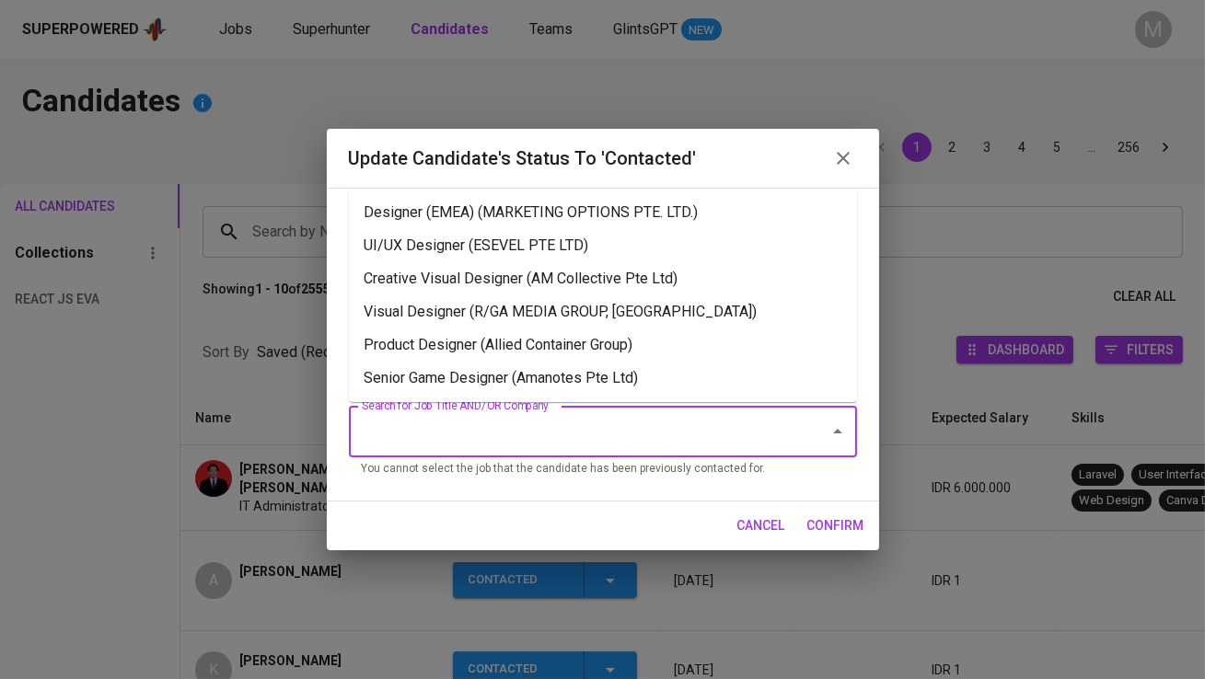
click at [447, 416] on input "Search for Job Title AND/OR Company" at bounding box center [577, 431] width 440 height 35
click at [501, 310] on li "Visual Designer (R/GA MEDIA GROUP, [GEOGRAPHIC_DATA])" at bounding box center [603, 312] width 508 height 33
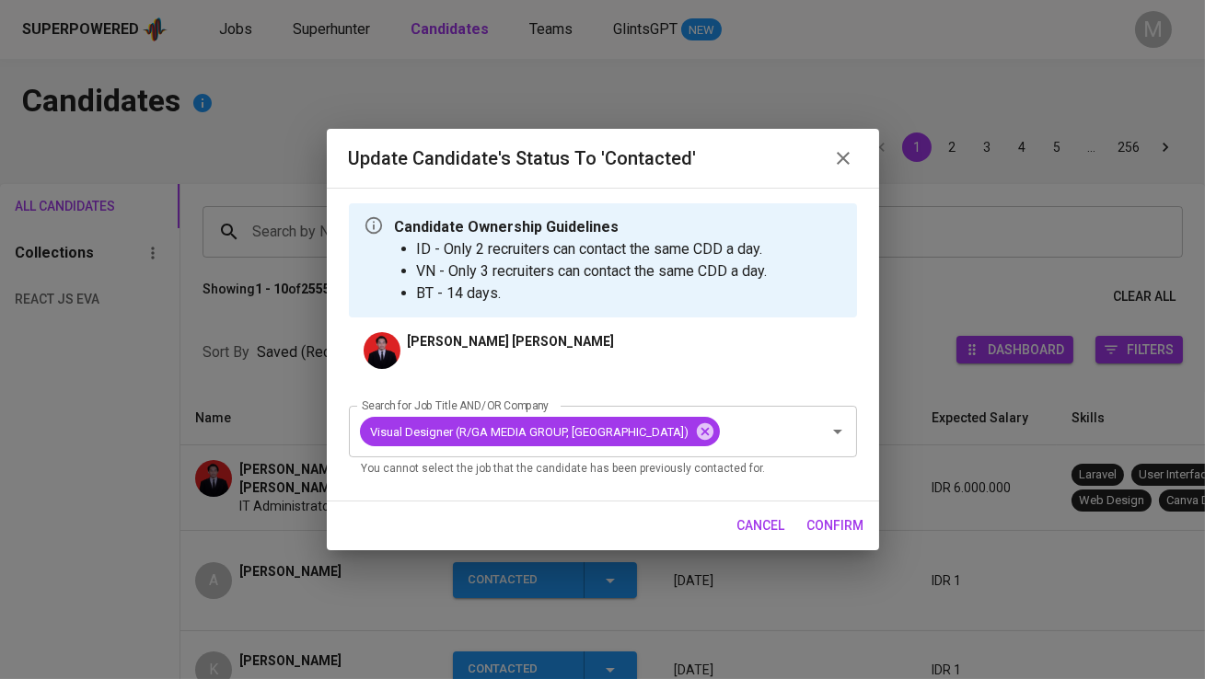
click at [851, 511] on button "confirm" at bounding box center [836, 526] width 72 height 34
